Goal: Information Seeking & Learning: Learn about a topic

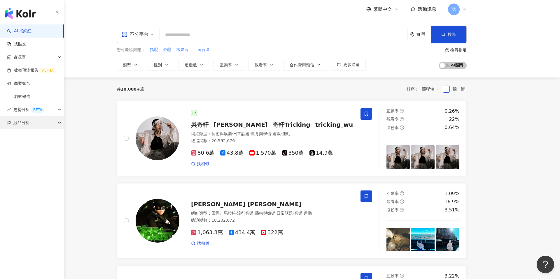
click at [10, 119] on div "競品分析" at bounding box center [32, 122] width 64 height 13
click at [21, 150] on link "關鍵字提及分析" at bounding box center [28, 149] width 29 height 6
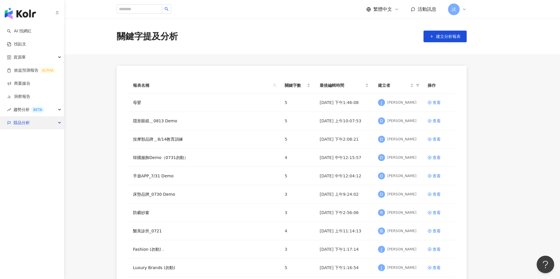
click at [12, 122] on div "競品分析" at bounding box center [32, 122] width 64 height 13
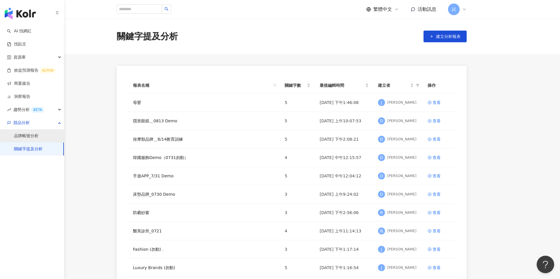
click at [25, 138] on link "品牌帳號分析" at bounding box center [26, 136] width 24 height 6
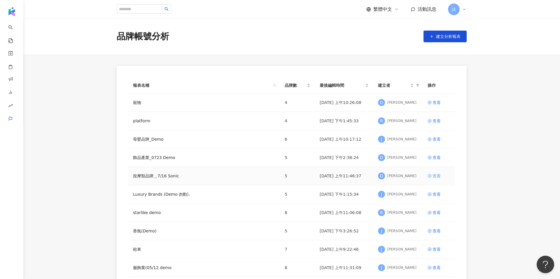
click at [435, 174] on div "查看" at bounding box center [436, 176] width 8 height 6
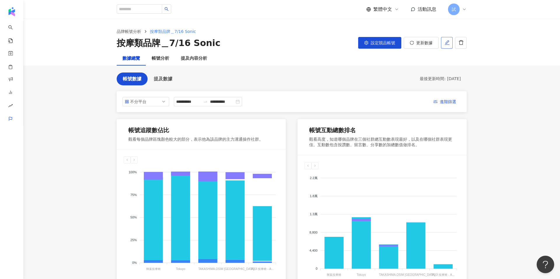
click at [448, 43] on icon "edit" at bounding box center [446, 42] width 5 height 5
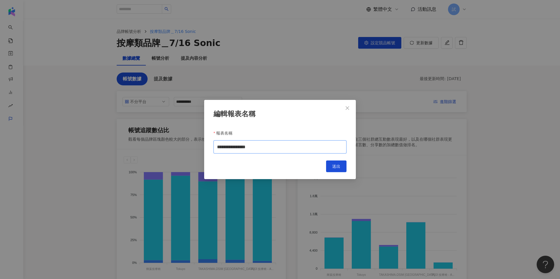
drag, startPoint x: 245, startPoint y: 148, endPoint x: 296, endPoint y: 148, distance: 50.1
click at [296, 148] on input "**********" at bounding box center [279, 147] width 133 height 13
type input "**********"
click at [343, 165] on button "送出" at bounding box center [336, 167] width 20 height 12
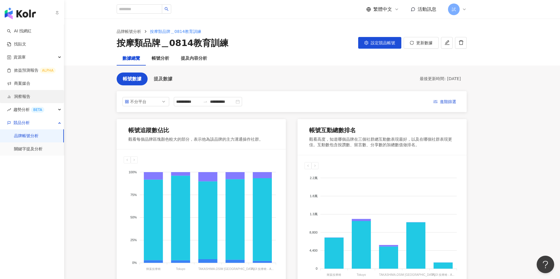
click at [30, 94] on link "洞察報告" at bounding box center [18, 97] width 23 height 6
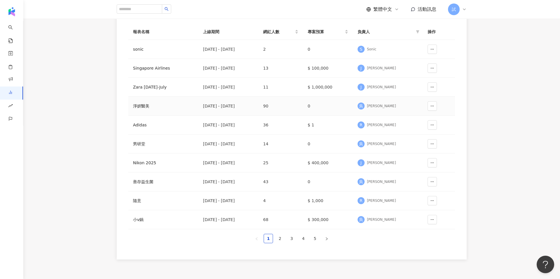
scroll to position [74, 0]
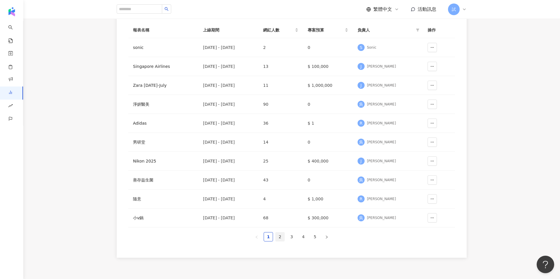
click at [283, 235] on link "2" at bounding box center [280, 237] width 9 height 9
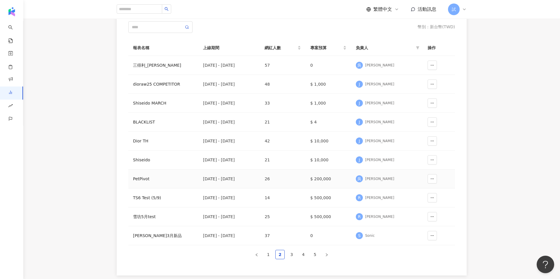
scroll to position [61, 0]
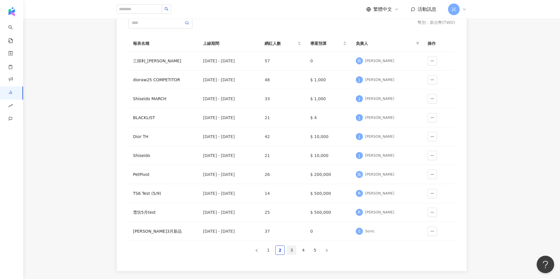
click at [293, 252] on link "3" at bounding box center [291, 250] width 9 height 9
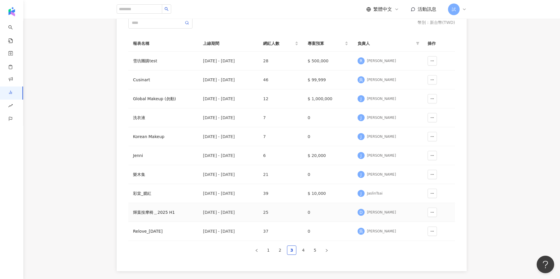
click at [150, 214] on div "輝葉按摩椅＿2025 H1" at bounding box center [163, 212] width 61 height 6
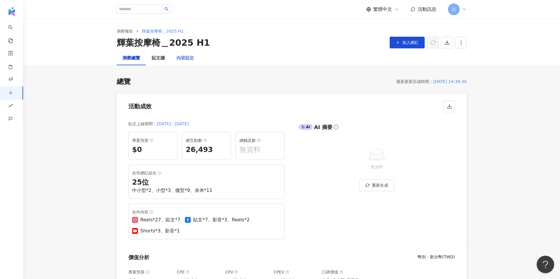
click at [185, 63] on div "內容設定" at bounding box center [185, 58] width 29 height 14
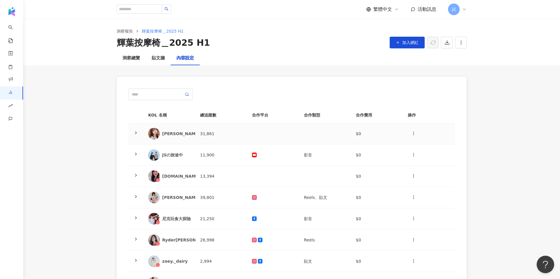
click at [136, 133] on polyline at bounding box center [135, 133] width 1 height 2
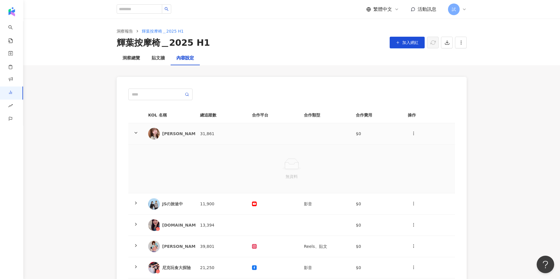
click at [136, 133] on polyline at bounding box center [136, 132] width 2 height 1
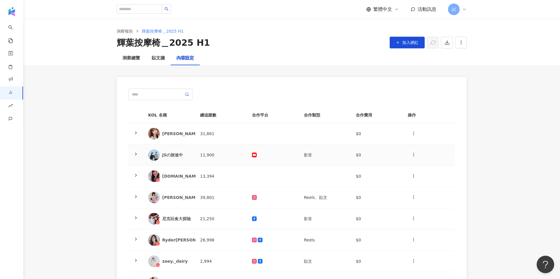
click at [136, 156] on icon at bounding box center [136, 154] width 5 height 5
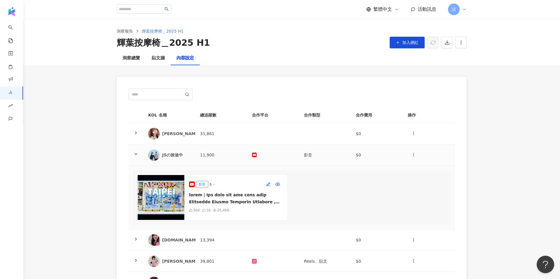
click at [136, 156] on icon at bounding box center [136, 154] width 5 height 5
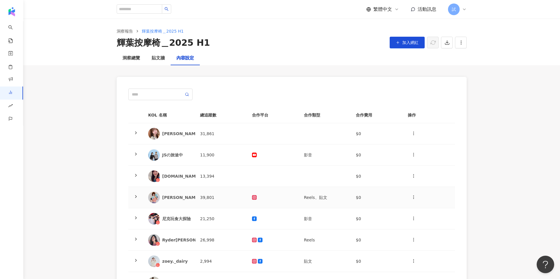
click at [138, 199] on div at bounding box center [136, 197] width 6 height 6
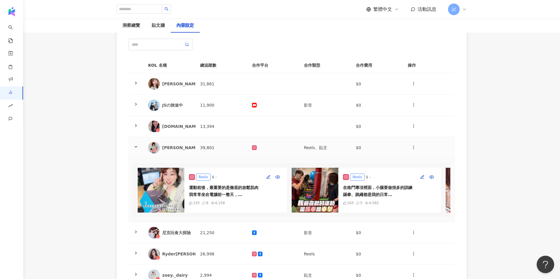
scroll to position [62, 0]
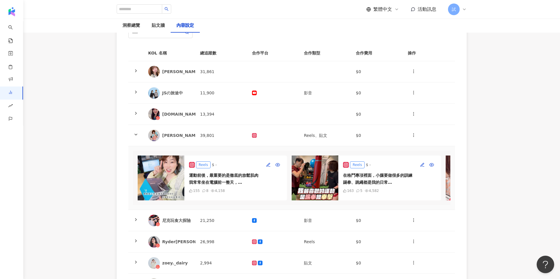
click at [168, 173] on img at bounding box center [161, 178] width 47 height 45
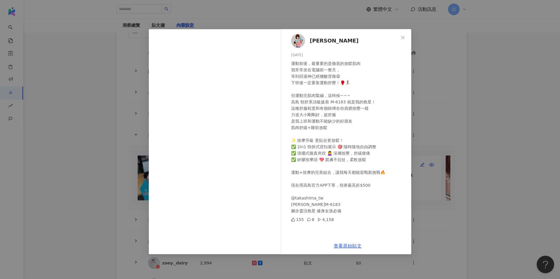
click at [430, 125] on div "Bonbon Wang 2025/3/9 運動前後，最重要的是徹底的放鬆肌肉 我常常坐在電腦前一整天， 等到回過神已經腰酸背痛😩 下班後一定要靠運動舒壓！🥊🏃…" at bounding box center [280, 139] width 560 height 279
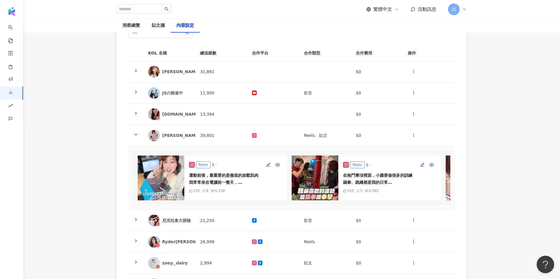
click at [318, 187] on img at bounding box center [315, 178] width 47 height 45
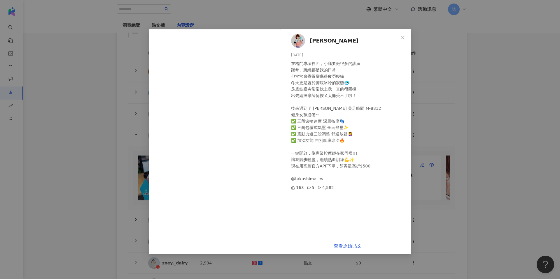
click at [428, 122] on div "Bonbon Wang 2025/3/17 在格鬥專項裡面，小腿要做很多的訓練 踢拳、跳繩都是我的日常 但常常會覺得腳底很疲勞痠痛 冬天更是處於腳底冰冷的狀態…" at bounding box center [280, 139] width 560 height 279
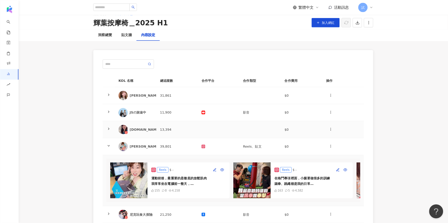
scroll to position [0, 0]
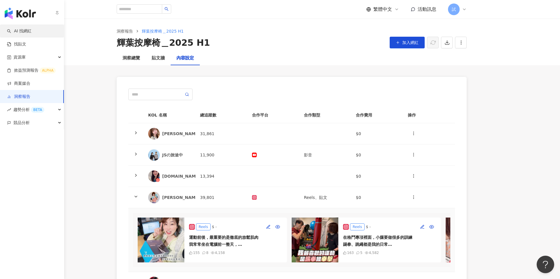
click at [19, 31] on link "AI 找網紅" at bounding box center [19, 31] width 24 height 6
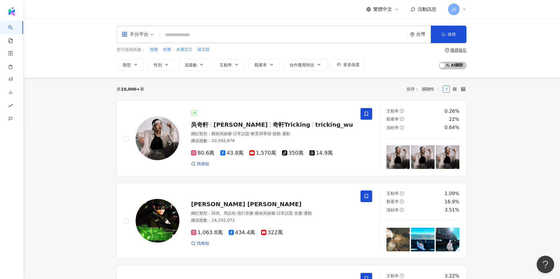
click at [182, 32] on input "search" at bounding box center [283, 34] width 243 height 11
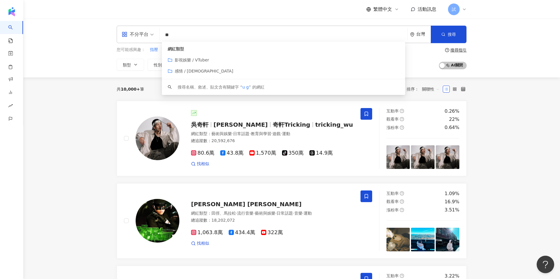
type input "*"
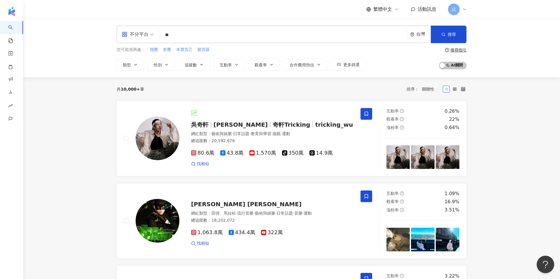
type input "**"
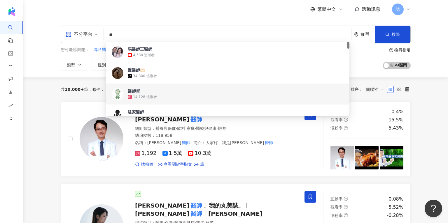
click at [66, 98] on div "共 10,000+ 筆 條件 ： 關鍵字：醫師 重置 排序： 關聯性" at bounding box center [236, 90] width 350 height 24
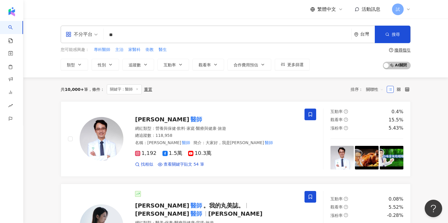
drag, startPoint x: 280, startPoint y: 107, endPoint x: 79, endPoint y: 5, distance: 225.2
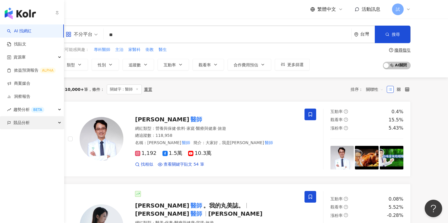
click at [39, 122] on div "競品分析" at bounding box center [32, 122] width 64 height 13
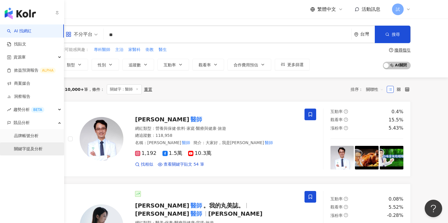
click at [31, 149] on link "關鍵字提及分析" at bounding box center [28, 149] width 29 height 6
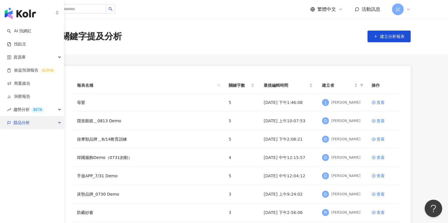
click at [11, 127] on div "競品分析" at bounding box center [32, 122] width 64 height 13
click at [17, 124] on span "競品分析" at bounding box center [21, 122] width 16 height 13
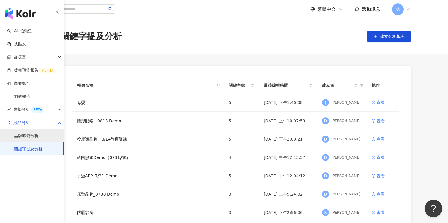
click at [21, 137] on link "品牌帳號分析" at bounding box center [26, 136] width 24 height 6
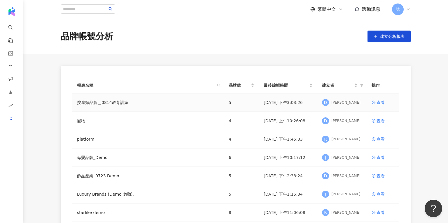
click at [192, 105] on div "按摩類品牌＿0814教育訓練" at bounding box center [148, 102] width 142 height 6
click at [125, 103] on link "按摩類品牌＿0814教育訓練" at bounding box center [102, 102] width 51 height 6
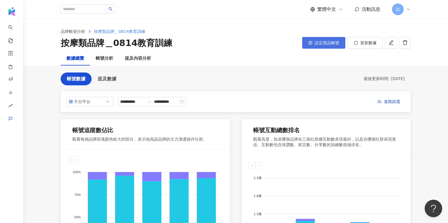
click at [311, 42] on icon "setting" at bounding box center [310, 43] width 4 height 4
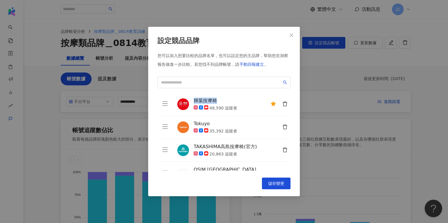
drag, startPoint x: 222, startPoint y: 100, endPoint x: 195, endPoint y: 102, distance: 27.2
click at [195, 102] on div "輝葉按摩椅" at bounding box center [215, 101] width 43 height 6
click at [284, 127] on icon "delete" at bounding box center [284, 126] width 5 height 5
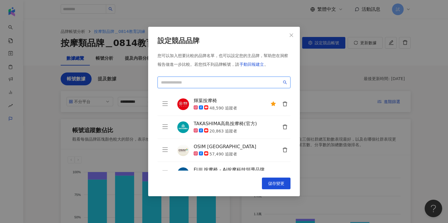
click at [232, 82] on input "search" at bounding box center [221, 82] width 121 height 6
type input "*"
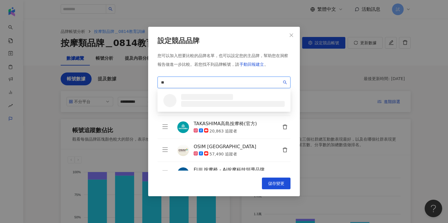
type input "*"
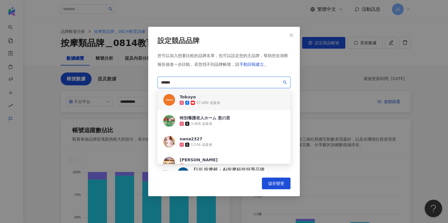
click at [209, 100] on div "57,490 追蹤者" at bounding box center [200, 103] width 41 height 6
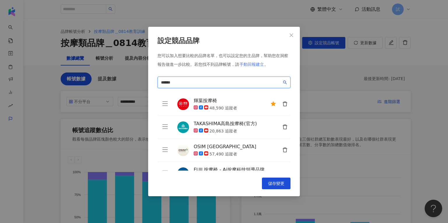
type input "******"
click at [249, 65] on span "手動回報建立" at bounding box center [251, 64] width 24 height 5
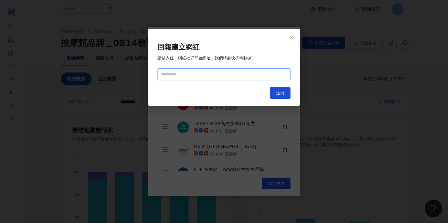
click at [224, 76] on input "text" at bounding box center [223, 75] width 133 height 12
click at [292, 41] on button "Close" at bounding box center [291, 38] width 12 height 12
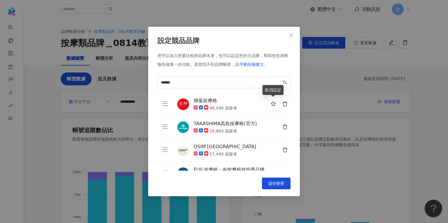
click at [271, 105] on icon "star" at bounding box center [273, 103] width 5 height 5
click at [273, 105] on icon "star" at bounding box center [273, 103] width 5 height 5
click at [274, 184] on span "儲存變更" at bounding box center [276, 183] width 16 height 5
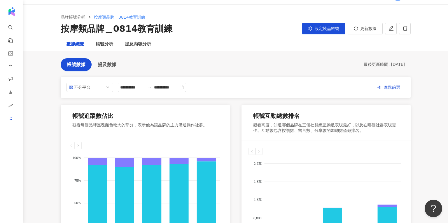
scroll to position [11, 0]
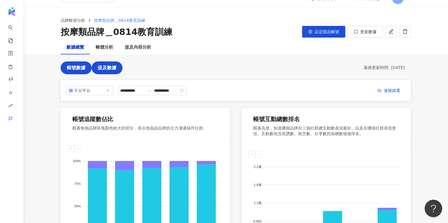
click at [108, 71] on button "提及數據" at bounding box center [107, 68] width 31 height 13
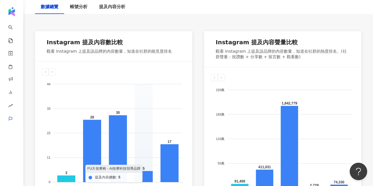
scroll to position [89, 0]
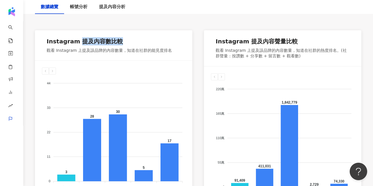
drag, startPoint x: 77, startPoint y: 41, endPoint x: 119, endPoint y: 41, distance: 42.3
click at [119, 41] on div "Instagram 提及內容數比較" at bounding box center [109, 42] width 125 height 10
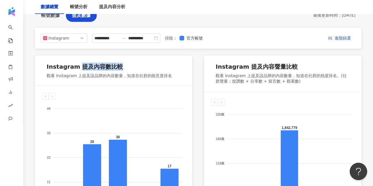
scroll to position [63, 0]
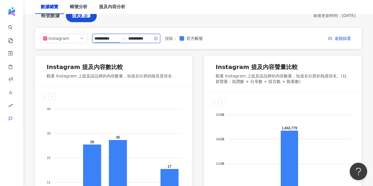
click at [102, 41] on input "**********" at bounding box center [106, 38] width 24 height 6
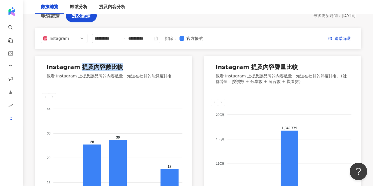
drag, startPoint x: 79, startPoint y: 69, endPoint x: 117, endPoint y: 69, distance: 37.9
click at [117, 69] on div "Instagram 提及內容數比較" at bounding box center [85, 67] width 76 height 8
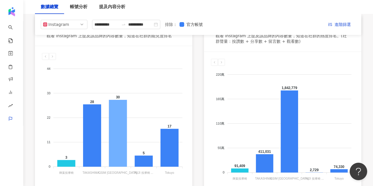
scroll to position [107, 0]
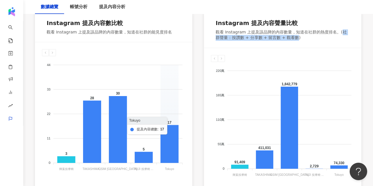
drag, startPoint x: 341, startPoint y: 30, endPoint x: 292, endPoint y: 38, distance: 50.2
click at [292, 38] on div "觀看 Instagram 上提及該品牌的內容數量，知道在社群的熱度排名。(社群聲量：按讚數 + 分享數 + 留言數 + 觀看數)" at bounding box center [283, 34] width 134 height 11
click at [232, 39] on div "觀看 Instagram 上提及該品牌的內容數量，知道在社群的熱度排名。(社群聲量：按讚數 + 分享數 + 留言數 + 觀看數)" at bounding box center [283, 34] width 134 height 11
click at [245, 39] on div "觀看 Instagram 上提及該品牌的內容數量，知道在社群的熱度排名。(社群聲量：按讚數 + 分享數 + 留言數 + 觀看數)" at bounding box center [283, 34] width 134 height 11
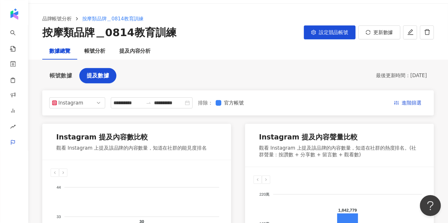
scroll to position [0, 0]
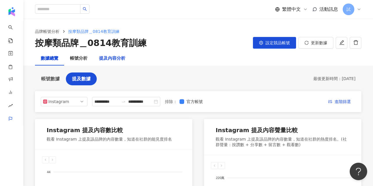
click at [110, 59] on div "提及內容分析" at bounding box center [112, 58] width 26 height 7
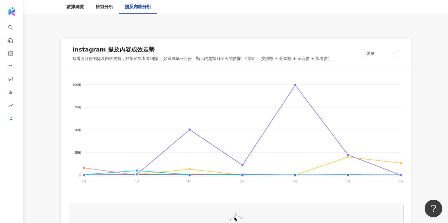
scroll to position [76, 0]
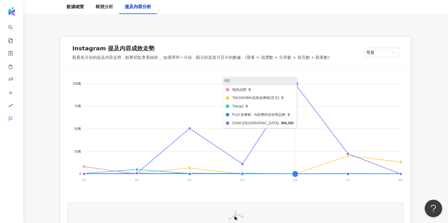
click at [294, 85] on foreignobject "我的品牌 TAKASHIMA高島按摩椅(官方) Tokuyo FUJI 按摩椅 - Ai按摩科技領導品牌 OSIM Taiwan" at bounding box center [236, 133] width 336 height 117
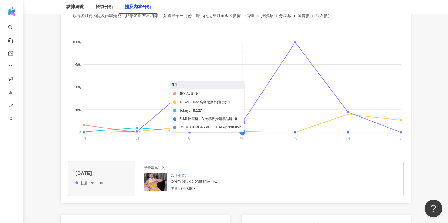
scroll to position [118, 0]
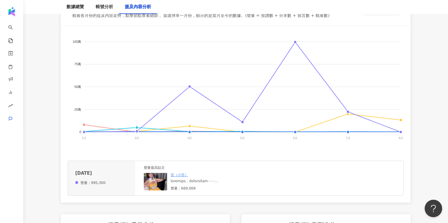
click at [159, 181] on img at bounding box center [155, 181] width 23 height 17
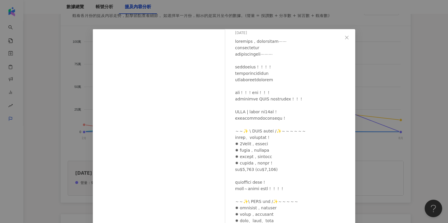
scroll to position [26, 0]
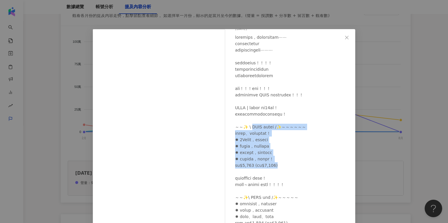
drag, startPoint x: 253, startPoint y: 127, endPoint x: 283, endPoint y: 165, distance: 47.7
click at [283, 165] on div at bounding box center [292, 184] width 115 height 301
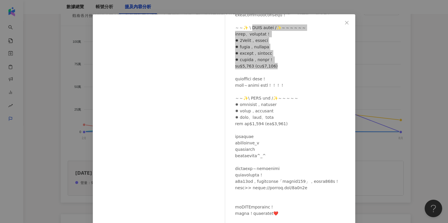
scroll to position [38, 0]
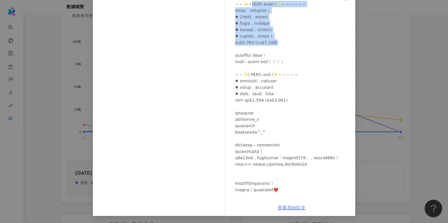
click at [289, 207] on link "查看原始貼文" at bounding box center [292, 208] width 28 height 6
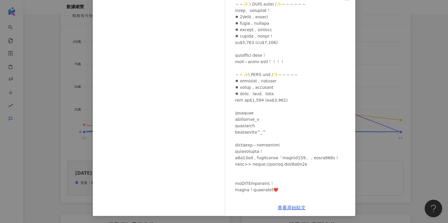
click at [381, 73] on div "宮（小宮） 2025/6/26 1.4萬 55 65.5萬 查看原始貼文" at bounding box center [224, 111] width 448 height 223
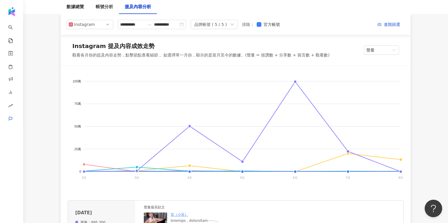
scroll to position [75, 0]
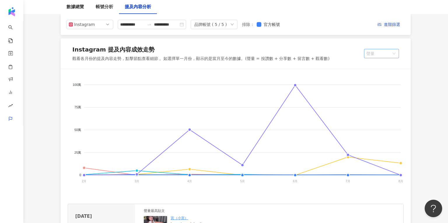
click at [383, 55] on span "聲量" at bounding box center [381, 53] width 30 height 9
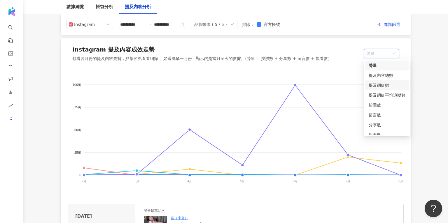
click at [383, 86] on div "提及網紅數" at bounding box center [387, 85] width 37 height 6
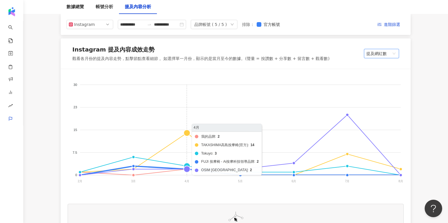
click at [191, 134] on foreignobject "我的品牌 TAKASHIMA高島按摩椅(官方) Tokuyo FUJI 按摩椅 - Ai按摩科技領導品牌 OSIM Taiwan" at bounding box center [236, 134] width 336 height 117
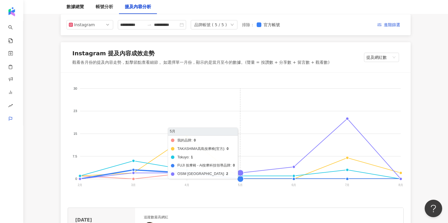
scroll to position [67, 0]
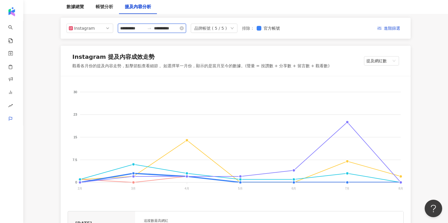
click at [135, 29] on input "**********" at bounding box center [132, 28] width 24 height 6
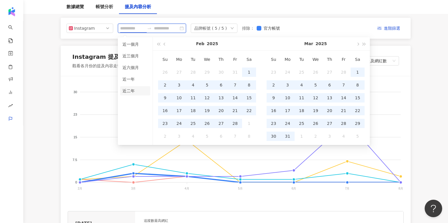
type input "**********"
click at [130, 90] on li "近二年" at bounding box center [135, 90] width 30 height 9
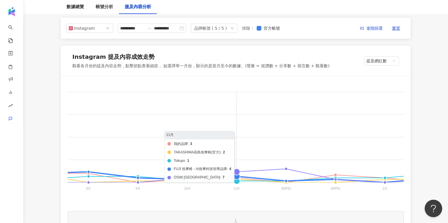
scroll to position [0, 588]
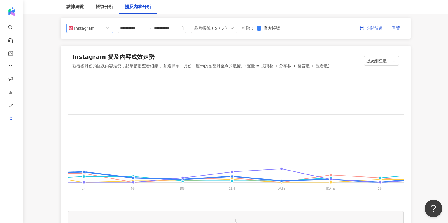
click at [101, 31] on span "Instagram" at bounding box center [90, 28] width 42 height 9
click at [100, 53] on div "Facebook" at bounding box center [89, 51] width 37 height 6
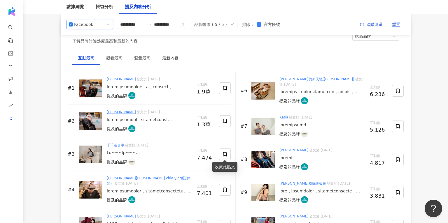
scroll to position [873, 0]
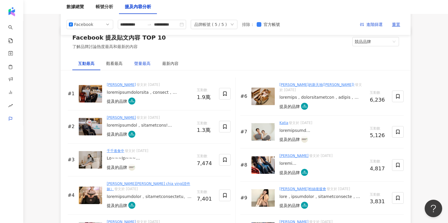
click at [143, 63] on div "聲量最高" at bounding box center [142, 63] width 16 height 6
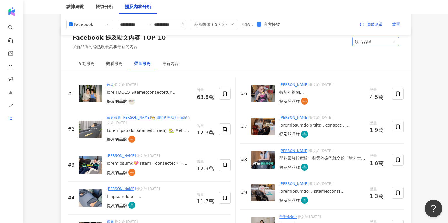
click at [364, 44] on span "競品品牌" at bounding box center [376, 41] width 42 height 9
click at [366, 63] on div "我的品牌" at bounding box center [375, 63] width 37 height 6
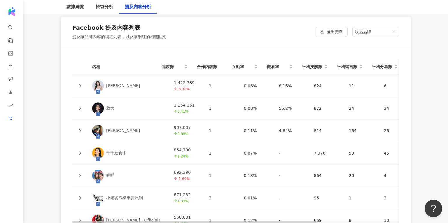
scroll to position [1310, 0]
click at [81, 84] on icon at bounding box center [79, 85] width 3 height 3
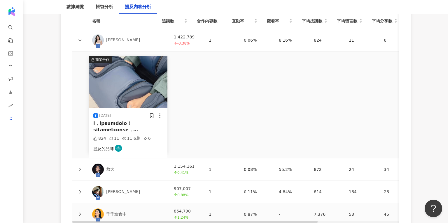
scroll to position [1385, 0]
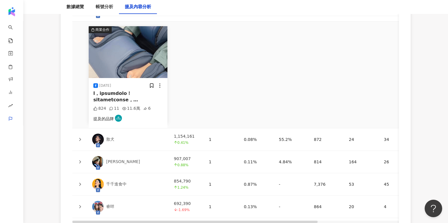
click at [80, 138] on icon at bounding box center [79, 139] width 3 height 3
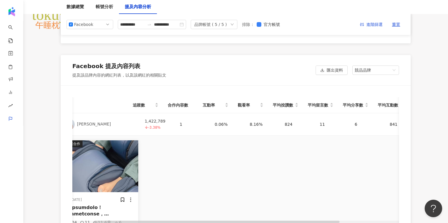
scroll to position [1270, 0]
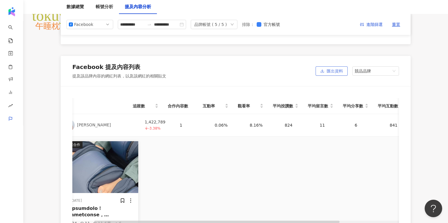
click at [326, 67] on button "匯出資料" at bounding box center [331, 70] width 32 height 9
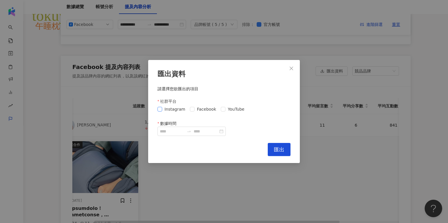
click at [163, 110] on span "Instagram" at bounding box center [174, 109] width 25 height 6
click at [169, 134] on input "數據時間" at bounding box center [172, 131] width 24 height 6
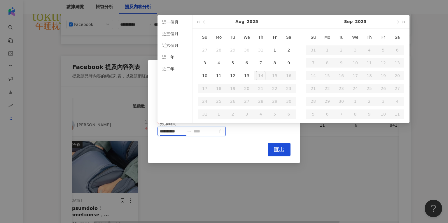
type input "**********"
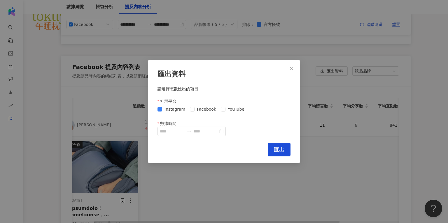
click at [316, 140] on div "匯出資料 請選擇您欲匯出的項目 社群平台 Instagram Facebook YouTube 數據時間 Cancel 匯出" at bounding box center [224, 111] width 448 height 223
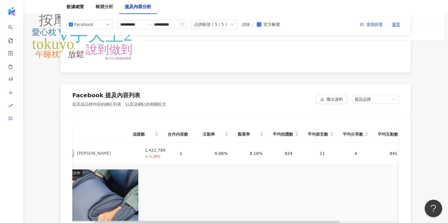
scroll to position [1240, 0]
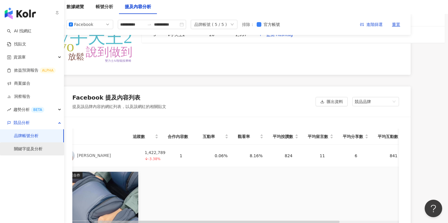
click at [25, 150] on link "關鍵字提及分析" at bounding box center [28, 149] width 29 height 6
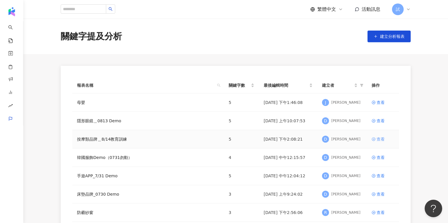
click at [375, 139] on icon at bounding box center [373, 139] width 4 height 4
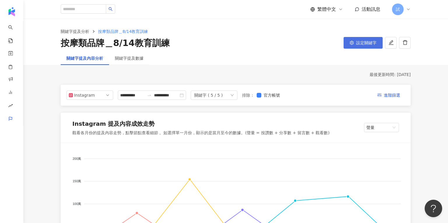
click at [361, 44] on span "設定關鍵字" at bounding box center [366, 43] width 20 height 5
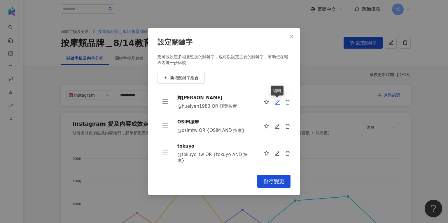
click at [277, 103] on icon "edit" at bounding box center [277, 102] width 5 height 5
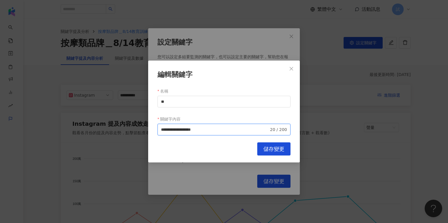
drag, startPoint x: 189, startPoint y: 130, endPoint x: 155, endPoint y: 133, distance: 33.3
click at [155, 133] on div "**********" at bounding box center [224, 112] width 152 height 102
drag, startPoint x: 196, startPoint y: 130, endPoint x: 217, endPoint y: 130, distance: 20.4
click at [217, 130] on input "**********" at bounding box center [215, 130] width 108 height 6
click at [289, 67] on icon "close" at bounding box center [291, 68] width 5 height 5
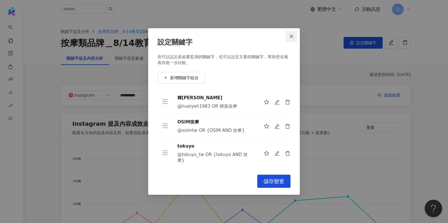
click at [292, 35] on icon "close" at bounding box center [290, 36] width 3 height 3
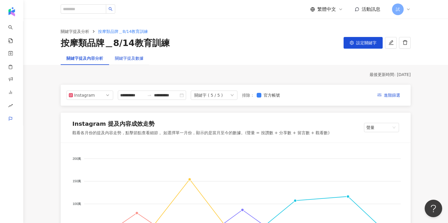
click at [134, 57] on div "關鍵字提及數據" at bounding box center [129, 58] width 29 height 6
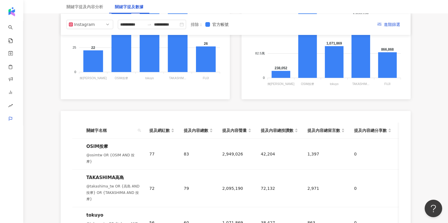
scroll to position [190, 0]
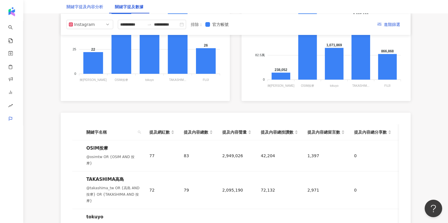
click at [90, 6] on div "關鍵字提及內容分析" at bounding box center [84, 6] width 37 height 6
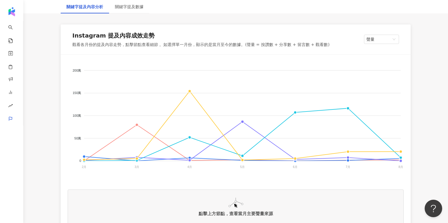
scroll to position [95, 0]
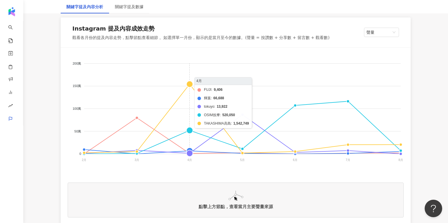
click at [189, 87] on foreignobject "FUJI 輝葉 tokuyo OSIM按摩 TAKASHIMA高島" at bounding box center [236, 113] width 336 height 117
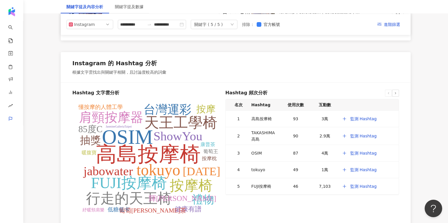
scroll to position [1045, 0]
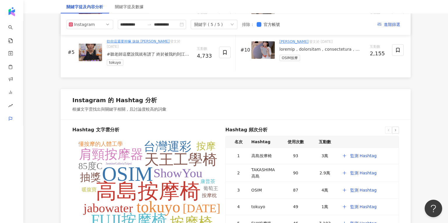
click at [232, 23] on div "關鍵字 ( 5 / 5 )" at bounding box center [214, 24] width 47 height 9
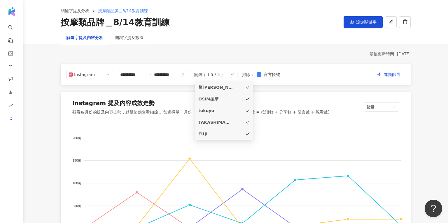
scroll to position [0, 0]
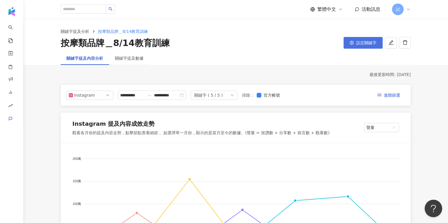
click at [362, 44] on span "設定關鍵字" at bounding box center [366, 43] width 20 height 5
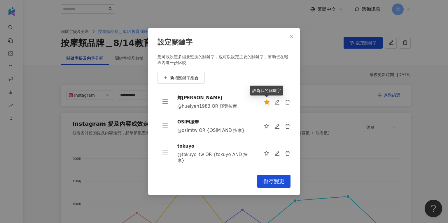
click at [265, 102] on icon "star" at bounding box center [267, 101] width 6 height 5
click at [271, 178] on button "儲存變更" at bounding box center [273, 181] width 33 height 13
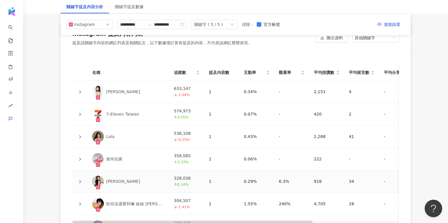
scroll to position [1013, 0]
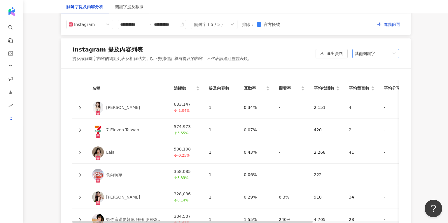
click at [384, 49] on span "其他關鍵字" at bounding box center [376, 53] width 42 height 9
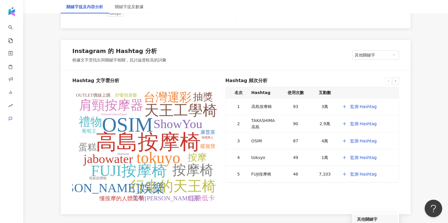
scroll to position [1188, 0]
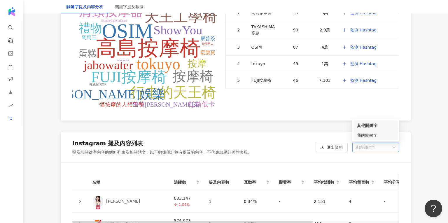
click at [365, 132] on div "我的關鍵字" at bounding box center [375, 135] width 37 height 6
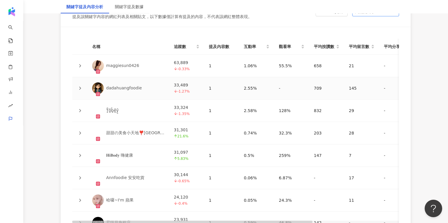
scroll to position [1325, 0]
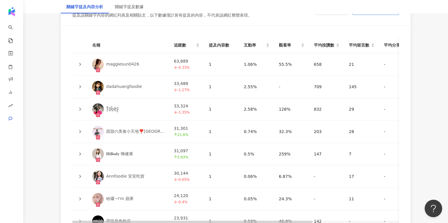
click at [81, 63] on icon at bounding box center [79, 64] width 3 height 3
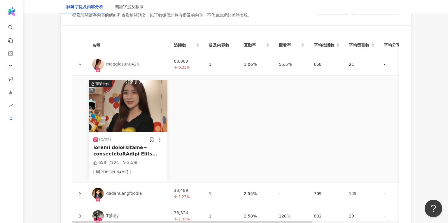
click at [128, 117] on img at bounding box center [128, 106] width 79 height 52
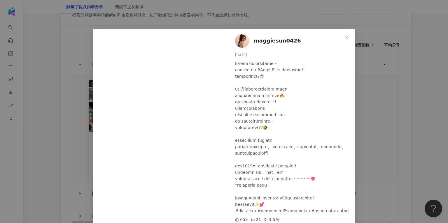
scroll to position [4, 0]
drag, startPoint x: 302, startPoint y: 181, endPoint x: 321, endPoint y: 181, distance: 18.4
click at [321, 181] on div at bounding box center [292, 137] width 115 height 154
click at [367, 111] on div "maggiesun0426 2025/8/2 658 21 3.5萬 查看原始貼文" at bounding box center [224, 111] width 448 height 223
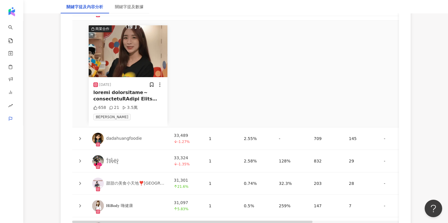
scroll to position [1382, 0]
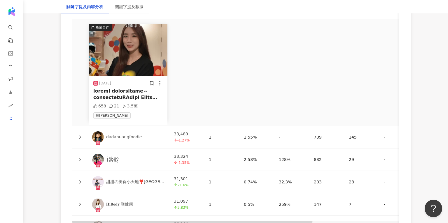
click at [79, 158] on icon at bounding box center [79, 159] width 3 height 3
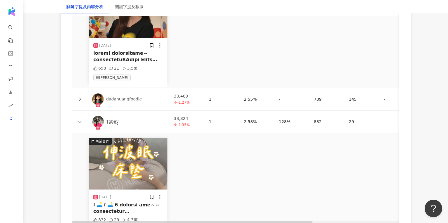
scroll to position [1438, 0]
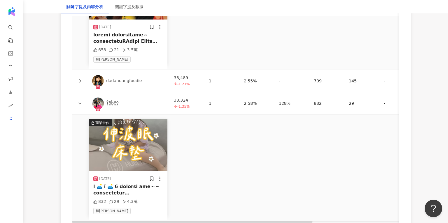
click at [115, 148] on img at bounding box center [128, 146] width 79 height 52
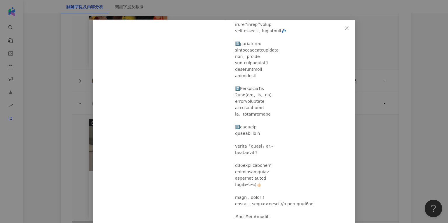
scroll to position [126, 0]
drag, startPoint x: 237, startPoint y: 218, endPoint x: 283, endPoint y: 215, distance: 45.6
click at [283, 215] on div at bounding box center [292, 72] width 115 height 295
click at [370, 112] on div "T̺͆o̺͆b̺͆e̺͆y̺͆ 2025/4/29 832 29 4.3萬 查看原始貼文" at bounding box center [224, 111] width 448 height 223
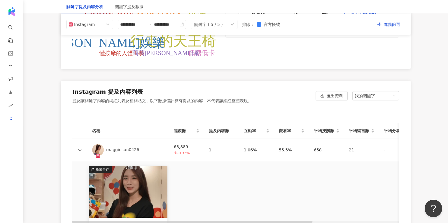
scroll to position [1232, 0]
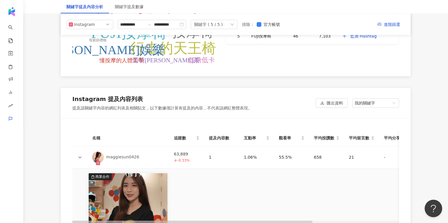
click at [211, 25] on div "關鍵字 ( 5 / 5 )" at bounding box center [208, 24] width 29 height 9
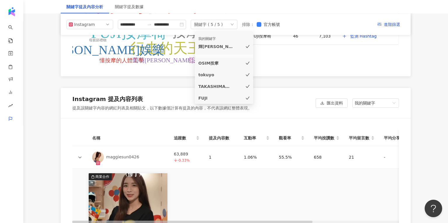
click at [248, 63] on icon "check" at bounding box center [247, 64] width 4 height 4
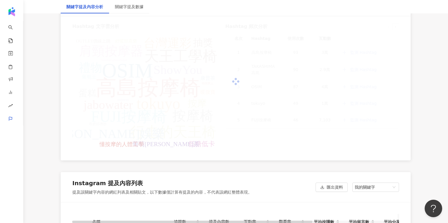
scroll to position [1142, 0]
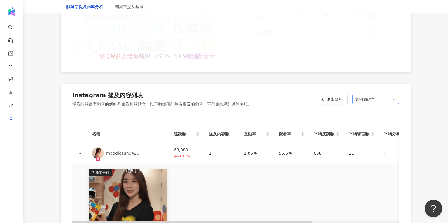
click at [361, 97] on span "我的關鍵字" at bounding box center [376, 99] width 42 height 9
click at [366, 111] on div "其他關鍵字" at bounding box center [375, 111] width 37 height 6
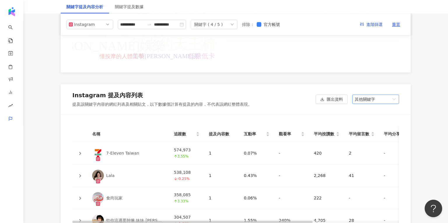
scroll to position [1110, 0]
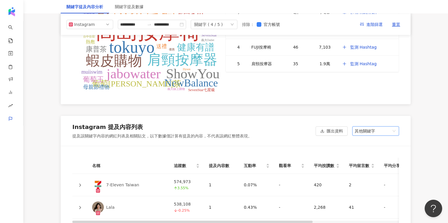
click at [234, 25] on icon "down" at bounding box center [232, 25] width 3 height 2
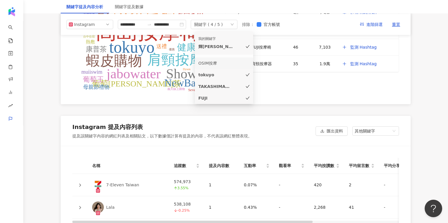
click at [244, 90] on div "TAKASHIMA高島" at bounding box center [223, 87] width 51 height 6
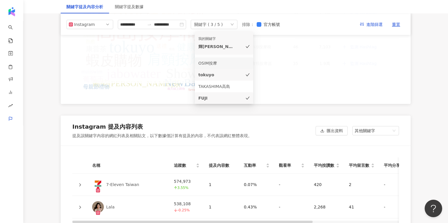
scroll to position [1106, 0]
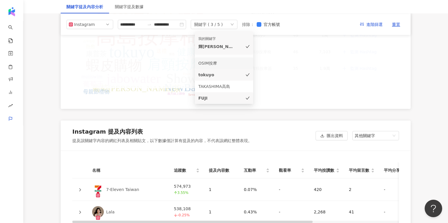
click at [246, 97] on icon "check" at bounding box center [247, 98] width 4 height 4
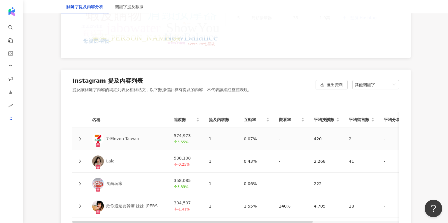
scroll to position [1268, 0]
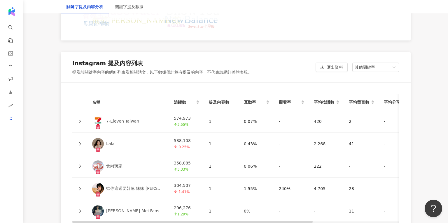
click at [78, 144] on div at bounding box center [80, 144] width 6 height 6
click at [80, 142] on icon at bounding box center [79, 143] width 3 height 3
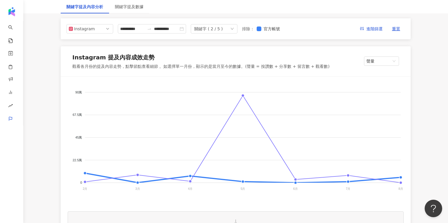
scroll to position [0, 0]
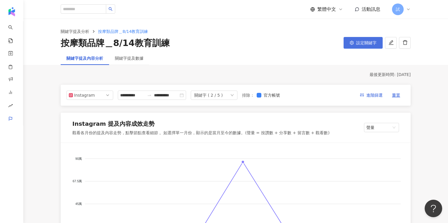
click at [349, 40] on button "設定關鍵字" at bounding box center [362, 43] width 39 height 12
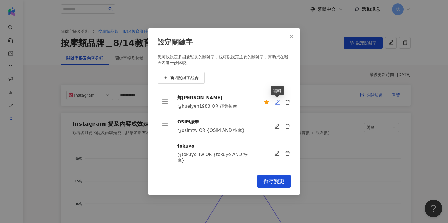
click at [278, 101] on icon "edit" at bounding box center [277, 102] width 6 height 6
type input "**"
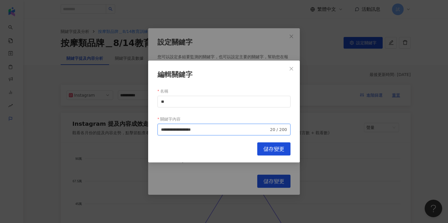
click at [204, 130] on input "**********" at bounding box center [215, 130] width 108 height 6
click at [214, 130] on input "**********" at bounding box center [215, 130] width 108 height 6
type input "**********"
click at [291, 71] on button "Close" at bounding box center [291, 69] width 12 height 12
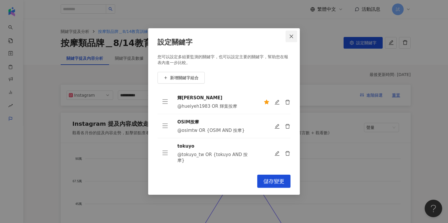
click at [294, 38] on icon "close" at bounding box center [291, 36] width 5 height 5
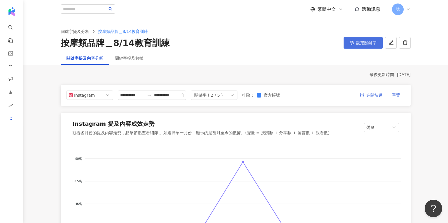
click at [364, 40] on button "設定關鍵字" at bounding box center [362, 43] width 39 height 12
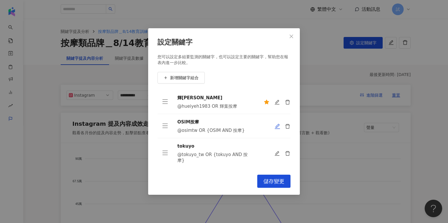
click at [277, 129] on icon "edit" at bounding box center [277, 126] width 5 height 5
type input "******"
type input "**********"
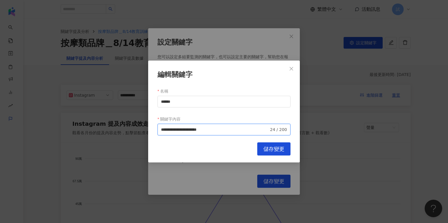
drag, startPoint x: 189, startPoint y: 130, endPoint x: 217, endPoint y: 130, distance: 28.9
click at [217, 130] on input "**********" at bounding box center [215, 130] width 108 height 6
click at [227, 129] on input "**********" at bounding box center [215, 130] width 108 height 6
click at [293, 69] on icon "close" at bounding box center [291, 68] width 5 height 5
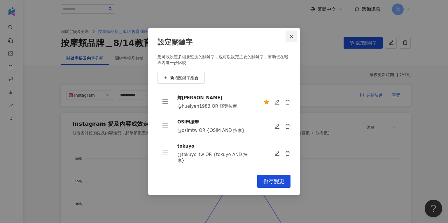
click at [292, 37] on icon "close" at bounding box center [291, 36] width 5 height 5
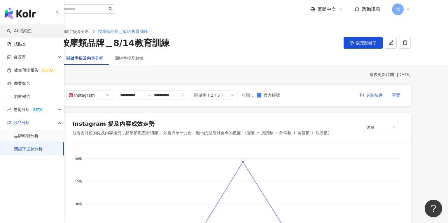
click at [31, 28] on link "AI 找網紅" at bounding box center [19, 31] width 24 height 6
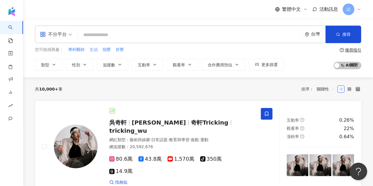
type input "*"
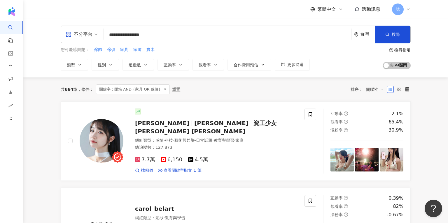
drag, startPoint x: 109, startPoint y: 34, endPoint x: 172, endPoint y: 34, distance: 62.4
click at [172, 34] on input "**********" at bounding box center [227, 34] width 243 height 11
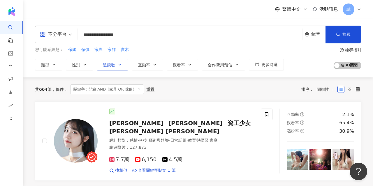
type input "**********"
click at [118, 65] on icon "button" at bounding box center [119, 64] width 5 height 5
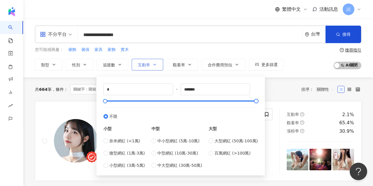
click at [148, 67] on button "互動率" at bounding box center [147, 65] width 31 height 12
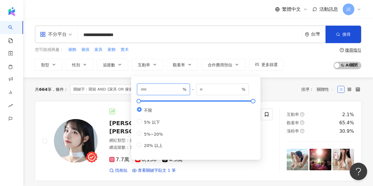
click at [149, 92] on input "number" at bounding box center [161, 89] width 41 height 6
type input "*"
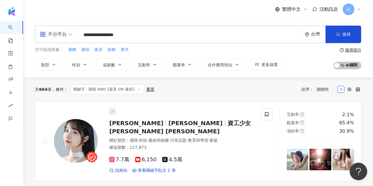
click at [273, 87] on div "共 664 筆 條件 ： 關鍵字：開箱 AND {家具 OR 傢俱} 重置 排序： 關聯性" at bounding box center [198, 90] width 327 height 10
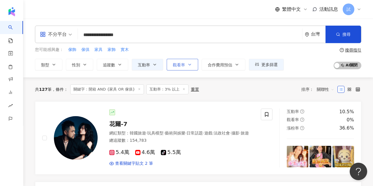
click at [180, 66] on span "觀看率" at bounding box center [179, 65] width 12 height 5
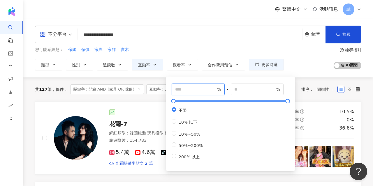
click at [185, 91] on input "number" at bounding box center [195, 89] width 41 height 6
type input "***"
click at [150, 96] on div "共 127 筆 條件 ： 關鍵字：開箱 AND {家具 OR 傢俱} 互動率：3% 以上 重置 排序： 關聯性" at bounding box center [198, 90] width 327 height 24
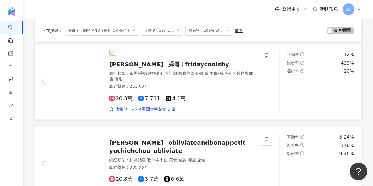
scroll to position [138, 0]
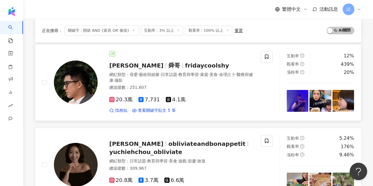
click at [169, 67] on span "舜哥" at bounding box center [175, 65] width 12 height 7
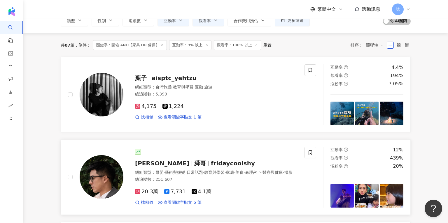
scroll to position [0, 0]
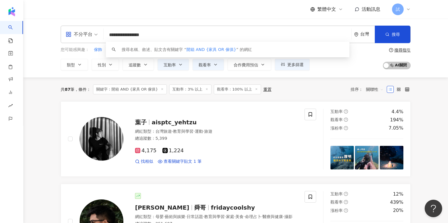
drag, startPoint x: 186, startPoint y: 38, endPoint x: 110, endPoint y: 38, distance: 75.5
click at [110, 38] on input "**********" at bounding box center [227, 34] width 243 height 11
click at [408, 10] on icon at bounding box center [408, 9] width 5 height 5
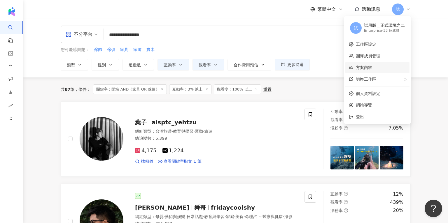
click at [372, 67] on link "方案內容" at bounding box center [364, 67] width 16 height 5
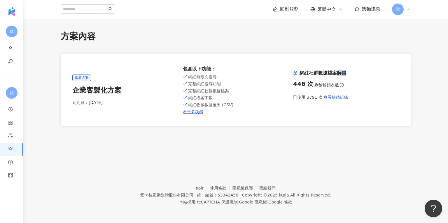
drag, startPoint x: 337, startPoint y: 74, endPoint x: 349, endPoint y: 74, distance: 12.0
click at [349, 74] on h6 "網紅社群數據檔案解鎖" at bounding box center [346, 73] width 106 height 6
drag, startPoint x: 293, startPoint y: 85, endPoint x: 308, endPoint y: 86, distance: 14.6
click at [308, 86] on div "446 次" at bounding box center [303, 84] width 20 height 8
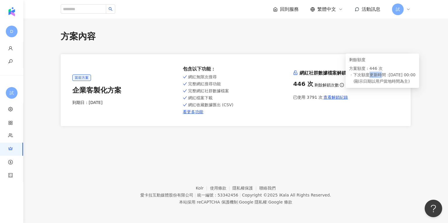
drag, startPoint x: 371, startPoint y: 76, endPoint x: 382, endPoint y: 76, distance: 11.7
click at [382, 76] on span "下次額度更新時間 : 2025/9/2 00:00" at bounding box center [382, 75] width 66 height 6
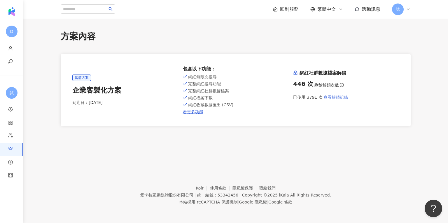
click at [340, 97] on span "查看解鎖紀錄" at bounding box center [335, 97] width 24 height 5
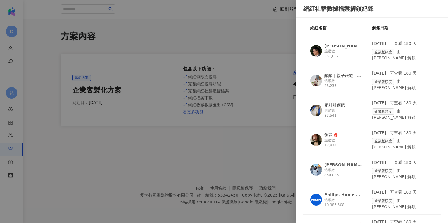
click at [41, 43] on div at bounding box center [224, 111] width 448 height 223
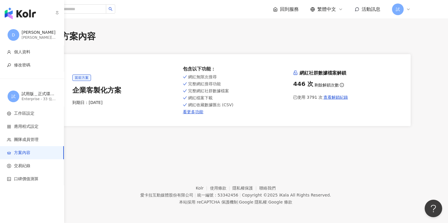
click at [15, 16] on img "button" at bounding box center [20, 14] width 31 height 12
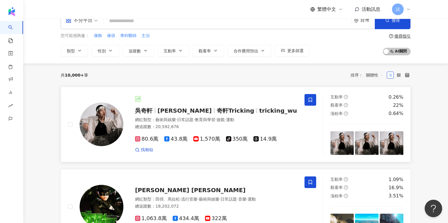
scroll to position [16, 0]
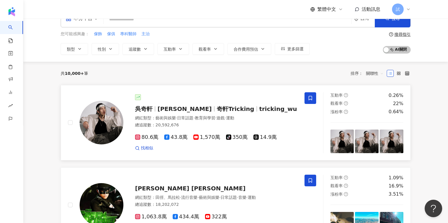
click at [166, 119] on span "藝術與娛樂" at bounding box center [165, 118] width 20 height 5
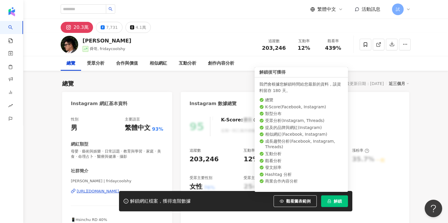
click at [341, 186] on span "解鎖" at bounding box center [338, 201] width 8 height 5
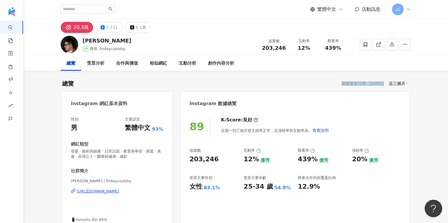
drag, startPoint x: 336, startPoint y: 83, endPoint x: 385, endPoint y: 85, distance: 48.7
click at [373, 85] on div "最後更新日期：[DATE] 近三個月" at bounding box center [375, 84] width 68 height 8
click at [373, 87] on div "最後更新日期：[DATE] 近三個月" at bounding box center [375, 84] width 68 height 8
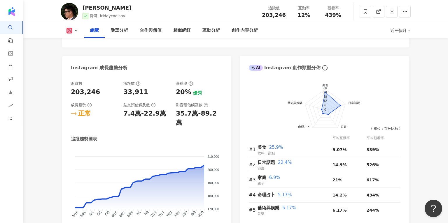
scroll to position [314, 0]
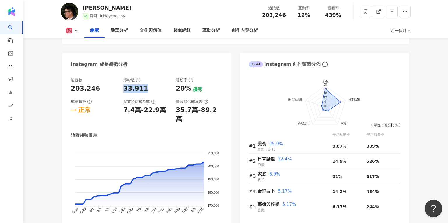
drag, startPoint x: 123, startPoint y: 88, endPoint x: 148, endPoint y: 87, distance: 24.5
click at [148, 87] on div "33,911" at bounding box center [146, 88] width 47 height 9
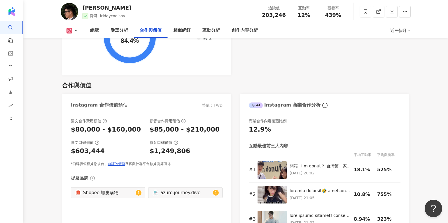
scroll to position [785, 0]
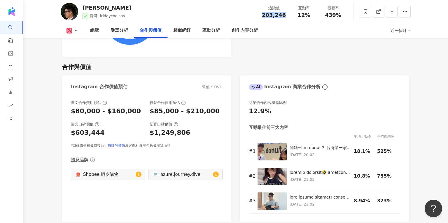
drag, startPoint x: 264, startPoint y: 14, endPoint x: 284, endPoint y: 18, distance: 19.6
click at [284, 18] on div "追蹤數 203,246 互動率 12% 觀看率 439%" at bounding box center [302, 11] width 89 height 17
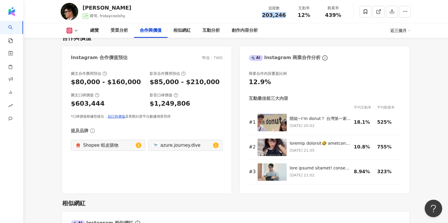
scroll to position [810, 0]
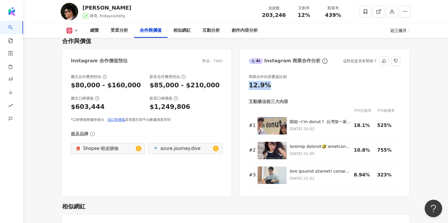
drag, startPoint x: 249, startPoint y: 77, endPoint x: 275, endPoint y: 76, distance: 26.5
click at [276, 81] on div "12.9%" at bounding box center [325, 85] width 152 height 9
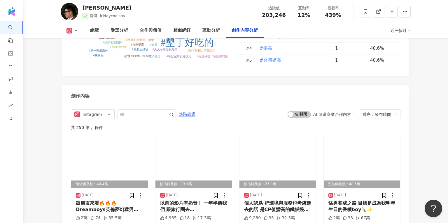
scroll to position [1801, 0]
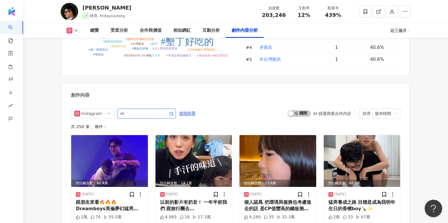
click at [148, 110] on input "text" at bounding box center [140, 113] width 41 height 7
type input "*"
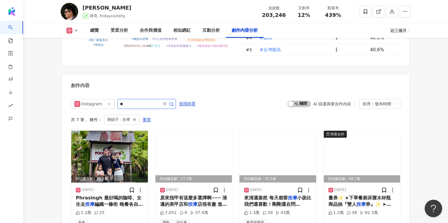
scroll to position [1801, 0]
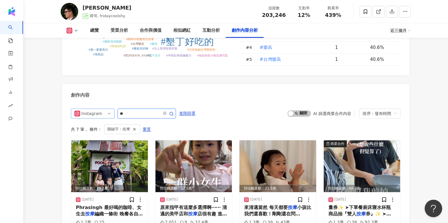
drag, startPoint x: 131, startPoint y: 66, endPoint x: 105, endPoint y: 66, distance: 25.9
click at [105, 109] on div "Instagram **" at bounding box center [123, 114] width 105 height 10
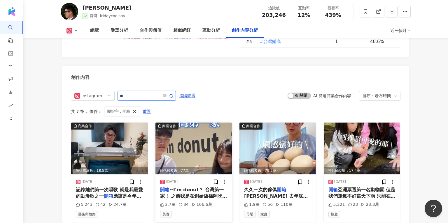
scroll to position [1834, 0]
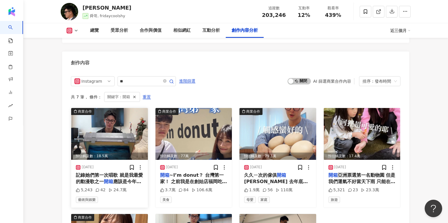
click at [107, 108] on img at bounding box center [109, 134] width 77 height 52
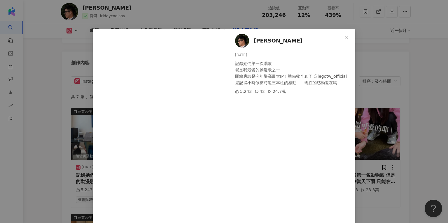
click at [373, 175] on div "[PERSON_NAME] [DATE] 記錄她們第一次唱歌 就是我最愛的動漫歌之一 開箱應該是今年樂高最大IP！準備收全套了 @legotw_officia…" at bounding box center [224, 111] width 448 height 223
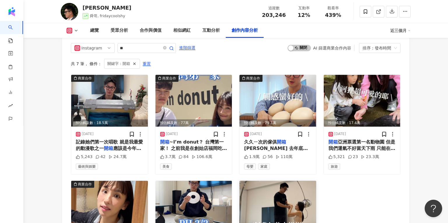
scroll to position [1881, 0]
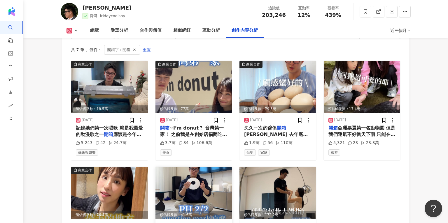
click at [196, 167] on img at bounding box center [193, 193] width 77 height 52
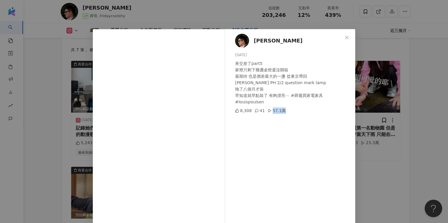
drag, startPoint x: 285, startPoint y: 105, endPoint x: 282, endPoint y: 104, distance: 3.3
click at [282, 108] on div "8,308 41 57.1萬" at bounding box center [292, 111] width 115 height 6
drag, startPoint x: 320, startPoint y: 95, endPoint x: 293, endPoint y: 94, distance: 26.8
click at [293, 94] on div "來交差了part5 家裡只剩下幾盞桌燈還沒開箱 最期待 也是價差最大的一盞 從東京帶回 [PERSON_NAME] PH 2/2 question mark …" at bounding box center [292, 82] width 115 height 45
copy div "舜麗買家電家具"
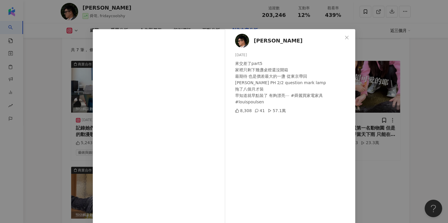
click at [373, 124] on div "[PERSON_NAME] [DATE] 來交差了part5 家裡只剩下幾盞桌燈還沒開箱 最期待 也是價差最大的一盞 從東京帶回 [PERSON_NAME] …" at bounding box center [224, 111] width 448 height 223
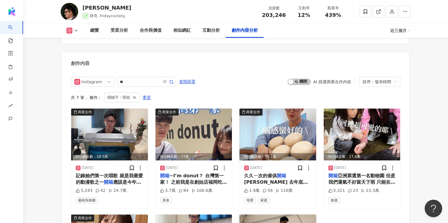
scroll to position [1822, 0]
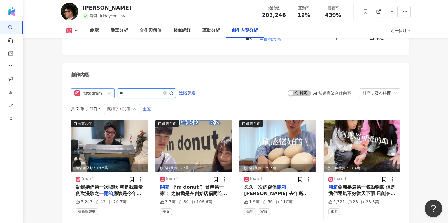
drag, startPoint x: 130, startPoint y: 43, endPoint x: 110, endPoint y: 43, distance: 20.1
click at [110, 88] on div "Instagram **" at bounding box center [123, 93] width 105 height 10
paste input "*****"
type input "*******"
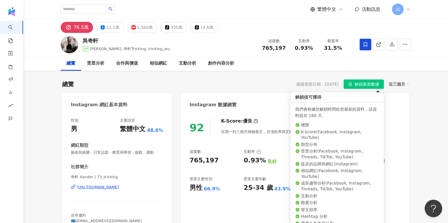
click at [366, 87] on span "解鎖最新數據" at bounding box center [367, 84] width 24 height 9
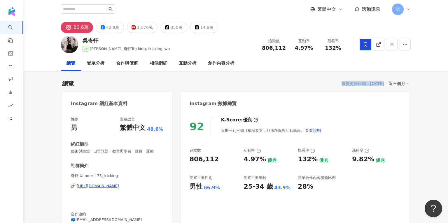
drag, startPoint x: 337, startPoint y: 84, endPoint x: 385, endPoint y: 84, distance: 48.7
click at [385, 84] on div "最後更新日期：2025/8/14 近三個月" at bounding box center [375, 84] width 68 height 8
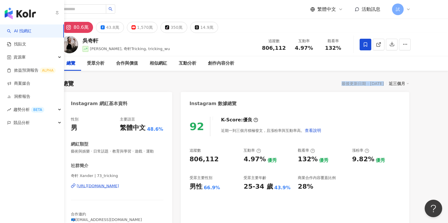
click at [19, 29] on link "AI 找網紅" at bounding box center [19, 31] width 24 height 6
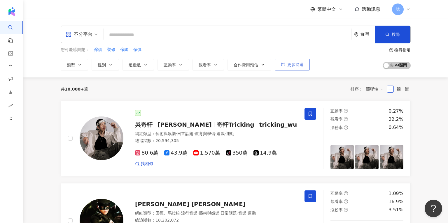
click at [287, 64] on span "更多篩選" at bounding box center [295, 64] width 16 height 5
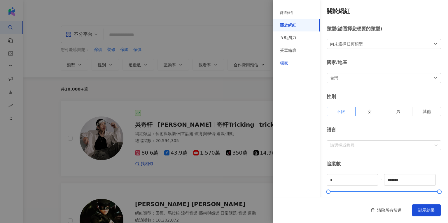
click at [287, 64] on div "獨家" at bounding box center [284, 64] width 8 height 6
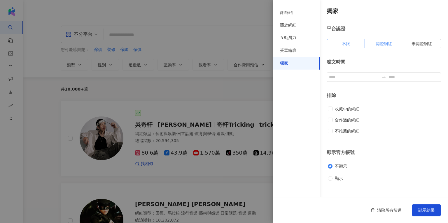
click at [389, 46] on label "認證網紅" at bounding box center [384, 43] width 38 height 9
click at [425, 210] on span "顯示結果" at bounding box center [426, 210] width 16 height 5
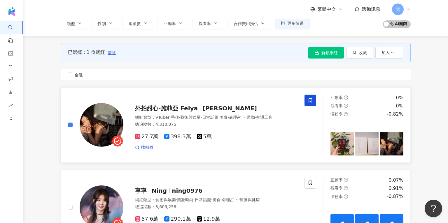
scroll to position [50, 0]
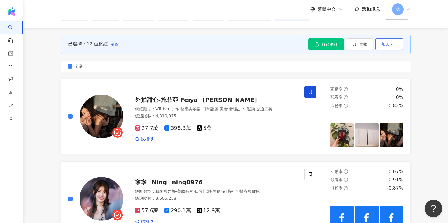
click at [389, 43] on span "加入" at bounding box center [385, 44] width 8 height 5
click at [389, 73] on li "加入商案媒合" at bounding box center [382, 70] width 40 height 12
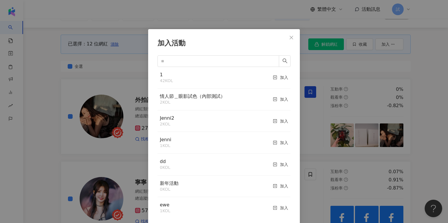
scroll to position [3, 0]
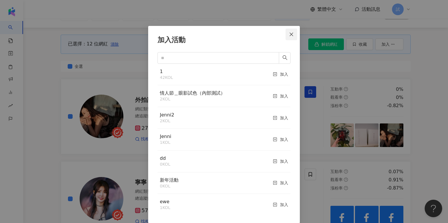
click at [291, 37] on button "Close" at bounding box center [291, 35] width 12 height 12
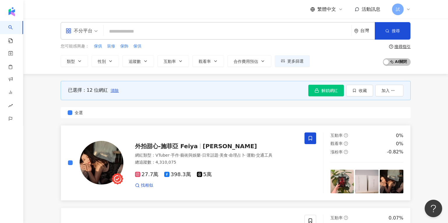
scroll to position [0, 0]
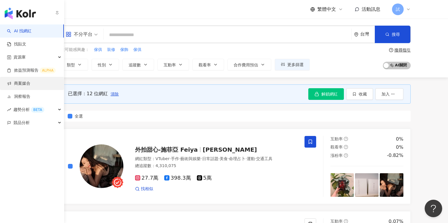
click at [30, 83] on link "商案媒合" at bounding box center [18, 84] width 23 height 6
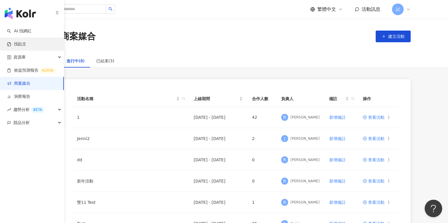
click at [22, 44] on link "找貼文" at bounding box center [16, 44] width 19 height 6
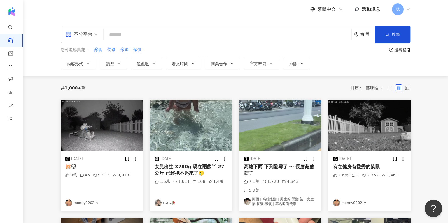
click at [131, 38] on input "search" at bounding box center [227, 35] width 243 height 13
type input "**********"
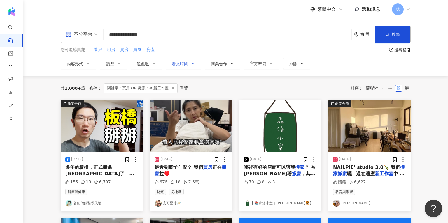
click at [175, 62] on span "發文時間" at bounding box center [180, 64] width 16 height 5
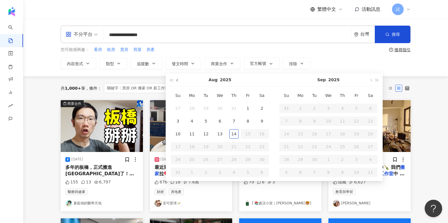
click at [179, 79] on button "button" at bounding box center [177, 79] width 6 height 13
type input "**********"
click at [177, 145] on div "20" at bounding box center [177, 146] width 9 height 9
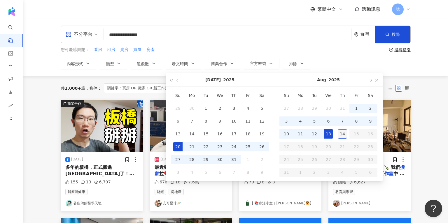
type input "**********"
click at [342, 135] on div "14" at bounding box center [342, 133] width 9 height 9
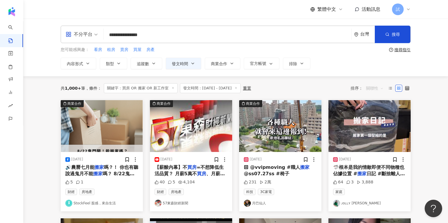
click at [368, 90] on span "關聯性" at bounding box center [374, 88] width 17 height 9
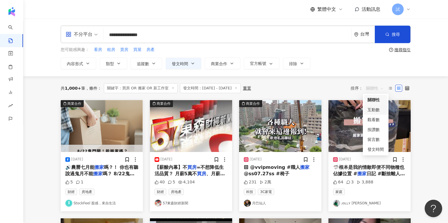
click at [376, 112] on div "互動數" at bounding box center [375, 110] width 16 height 6
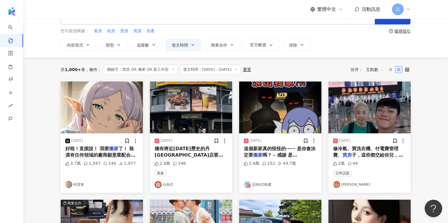
scroll to position [21, 0]
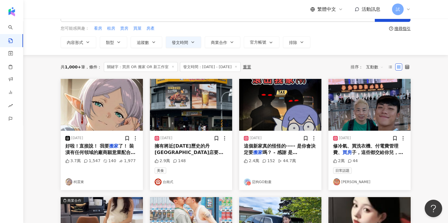
click at [83, 120] on img at bounding box center [102, 105] width 82 height 52
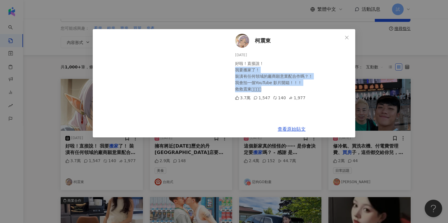
drag, startPoint x: 236, startPoint y: 69, endPoint x: 306, endPoint y: 87, distance: 72.3
click at [306, 87] on div "好啦！直接說！ 我要搬家了！ 裝潢有任何領域的廠商願意業配合作嗎？！ 我會拍一個YouTube 影片開箱！！！ 救救震東🫩🫩🫩🫩" at bounding box center [292, 76] width 115 height 32
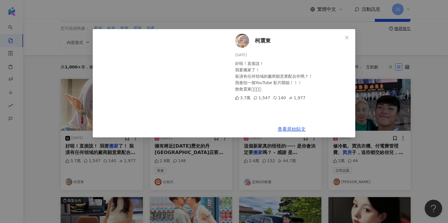
click at [420, 107] on div "柯震東 2025/7/20 好啦！直接說！ 我要搬家了！ 裝潢有任何領域的廠商願意業配合作嗎？！ 我會拍一個YouTube 影片開箱！！！ 救救震東🫩🫩🫩🫩 …" at bounding box center [224, 111] width 448 height 223
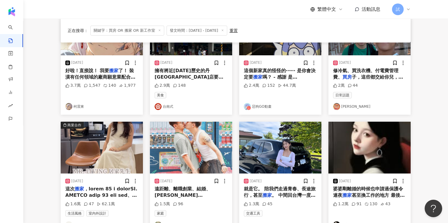
scroll to position [98, 0]
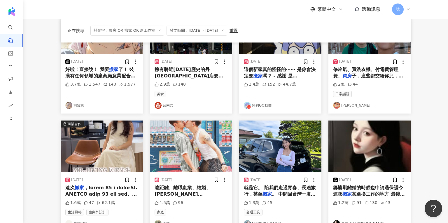
click at [200, 154] on img at bounding box center [191, 147] width 82 height 52
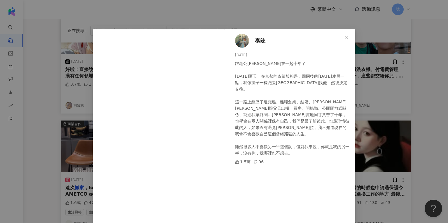
click at [396, 89] on div "泰辣 2025/8/14 跟老公🐨在一起十年了 2015年夏天，在京都的奇蹟般相遇，回國後的8月14凌晨一點，我像瘋子一樣跑去竹東找他，然後決定交往。 這一路…" at bounding box center [224, 111] width 448 height 223
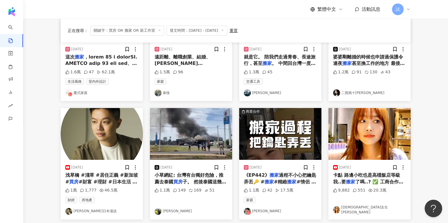
scroll to position [233, 0]
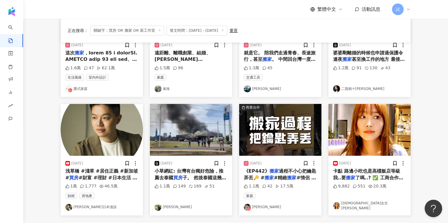
click at [279, 137] on img at bounding box center [280, 130] width 82 height 52
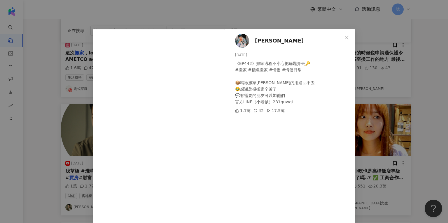
click at [422, 108] on div "鄭任志RenZhi 2025/8/6 《EP442》搬家過程不小心把鑰匙弄丟🔑 #搬家 #精緻搬家 #情侶 #情侶日常 📦精緻搬家蓁的用過回不去 🥹感謝萬盛搬…" at bounding box center [224, 111] width 448 height 223
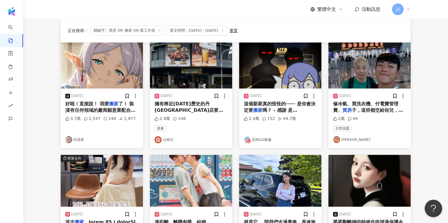
scroll to position [0, 0]
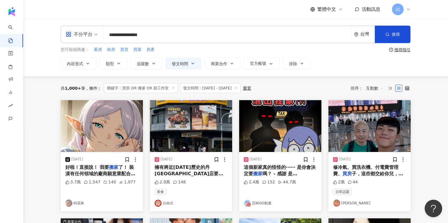
drag, startPoint x: 196, startPoint y: 36, endPoint x: 86, endPoint y: 32, distance: 110.8
click at [86, 32] on div "**********" at bounding box center [236, 34] width 350 height 17
type input "*********"
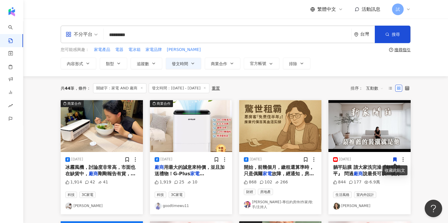
click at [142, 89] on icon at bounding box center [141, 88] width 3 height 3
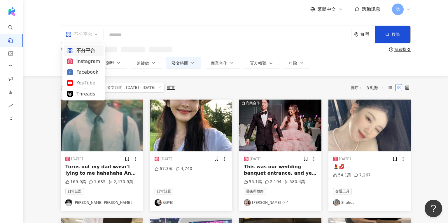
click at [83, 34] on div "不分平台" at bounding box center [79, 34] width 27 height 9
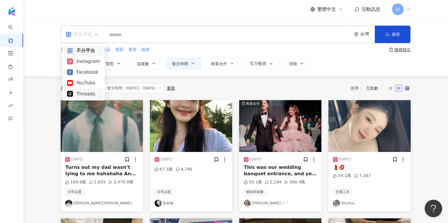
click at [86, 95] on div "Threads" at bounding box center [83, 93] width 33 height 7
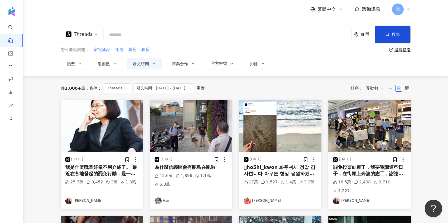
click at [133, 36] on input "search" at bounding box center [227, 35] width 243 height 13
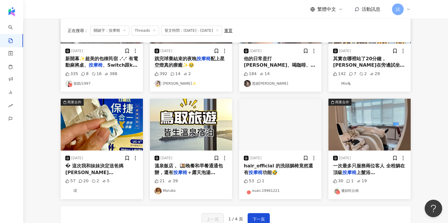
scroll to position [217, 0]
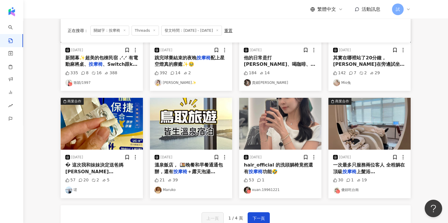
click at [274, 129] on img at bounding box center [280, 124] width 82 height 52
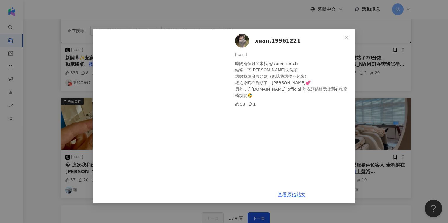
click at [417, 138] on div "xuan.19961221 2025/7/27 時隔兩個月又來找 @yuna_klatch 維修一下劉海順便洗洗頭 還教我怎麼卷頭髮（原諒我還學不起來） 總之…" at bounding box center [224, 111] width 448 height 223
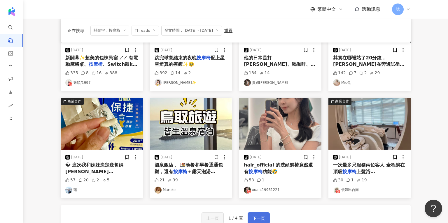
click at [262, 221] on span "下一頁" at bounding box center [258, 218] width 12 height 7
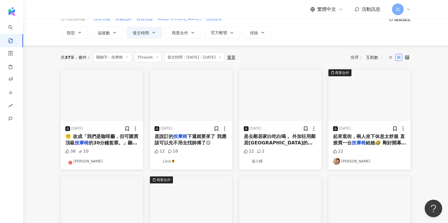
scroll to position [0, 0]
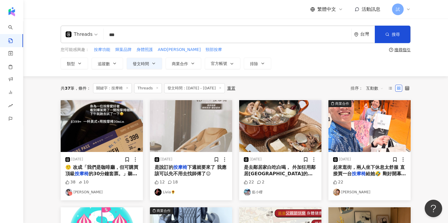
drag, startPoint x: 136, startPoint y: 36, endPoint x: 98, endPoint y: 34, distance: 38.2
click at [98, 34] on div "Threads 按摩椅 *** 台灣 搜尋 searchOperator 插入語法 完全符合 "" 聯集 OR 交集 AND 排除 - 群組 {}" at bounding box center [236, 34] width 350 height 17
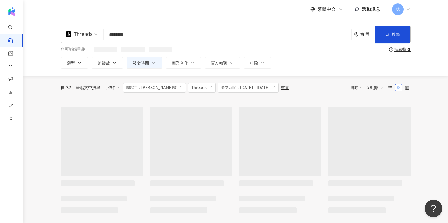
click at [88, 32] on div "Threads" at bounding box center [79, 34] width 27 height 9
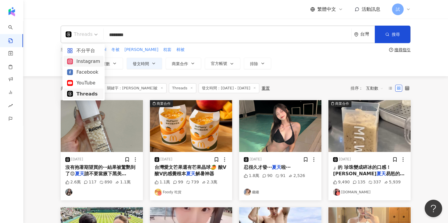
click at [83, 62] on div "Instagram" at bounding box center [83, 61] width 33 height 7
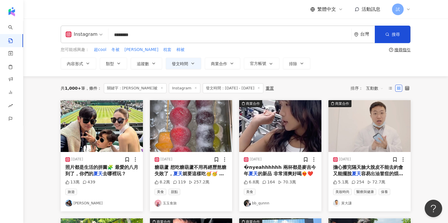
drag, startPoint x: 151, startPoint y: 36, endPoint x: 106, endPoint y: 36, distance: 44.3
click at [106, 36] on div "Instagram 夏天 OR 涼被 ******** 台灣 搜尋 searchOperator 插入語法 完全符合 "" 聯集 OR 交集 AND 排除 -…" at bounding box center [236, 34] width 350 height 17
type input "*********"
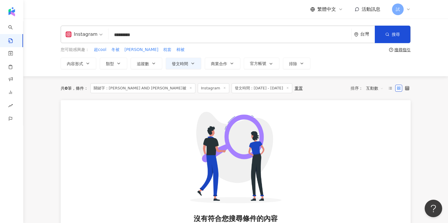
click at [286, 89] on icon at bounding box center [287, 88] width 3 height 3
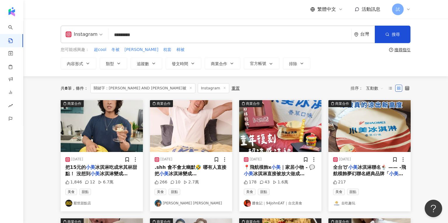
click at [176, 36] on input "*********" at bounding box center [230, 35] width 238 height 13
click at [352, 123] on img at bounding box center [369, 126] width 82 height 52
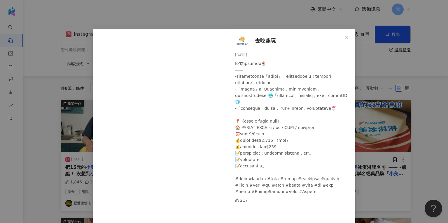
click at [421, 109] on div "去吃趣玩 2025/7/4 217 查看原始貼文" at bounding box center [224, 111] width 448 height 223
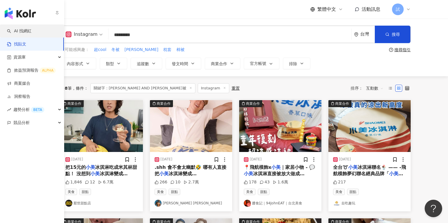
click at [19, 31] on link "AI 找網紅" at bounding box center [19, 31] width 24 height 6
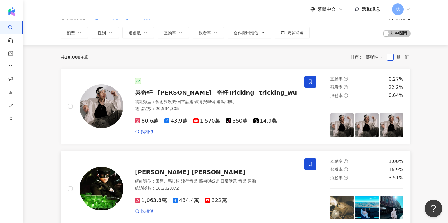
scroll to position [29, 0]
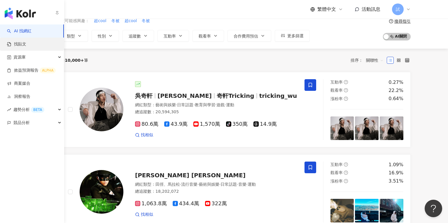
click at [17, 42] on link "找貼文" at bounding box center [16, 44] width 19 height 6
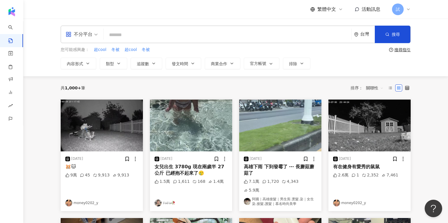
click at [170, 38] on input "search" at bounding box center [227, 35] width 243 height 13
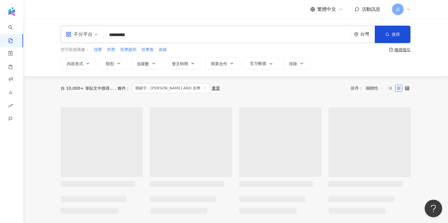
click at [87, 36] on div "不分平台" at bounding box center [79, 34] width 27 height 9
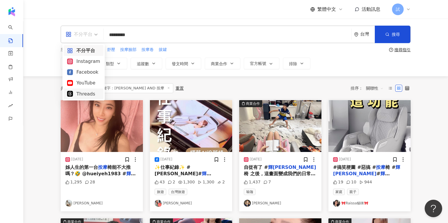
click at [92, 92] on div "Threads" at bounding box center [83, 93] width 33 height 7
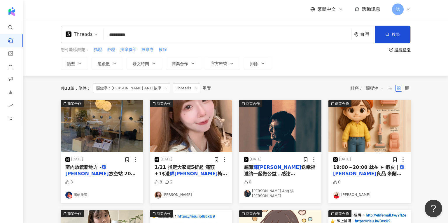
click at [372, 88] on span "關聯性" at bounding box center [374, 88] width 17 height 9
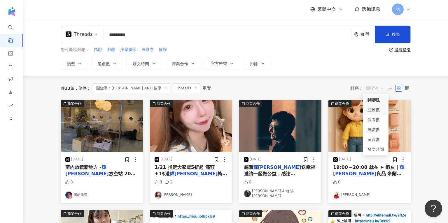
click at [377, 109] on div "互動數" at bounding box center [375, 110] width 16 height 6
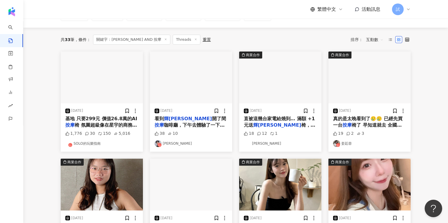
scroll to position [62, 0]
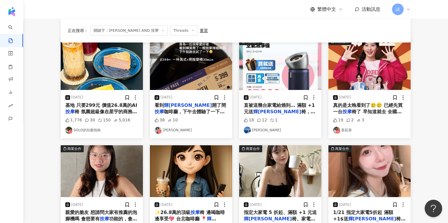
click at [208, 85] on img at bounding box center [191, 64] width 82 height 52
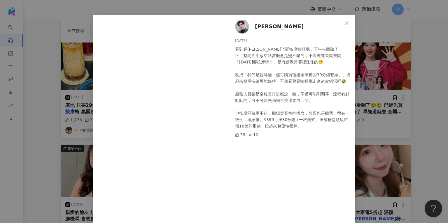
scroll to position [14, 0]
click at [415, 104] on div "傑米鹿 2025/7/23 看到輝葉開了間按摩咖啡廳，下午去體驗了一下。整間店用放空站當概念是蠻不錯的，不過走進去就被問「今天要按摩嗎？」是有點覺得哪裡怪怪的…" at bounding box center [224, 111] width 448 height 223
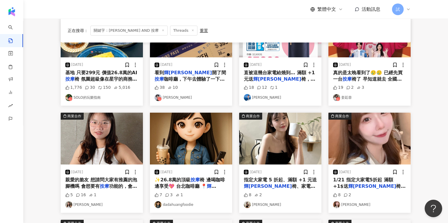
scroll to position [97, 0]
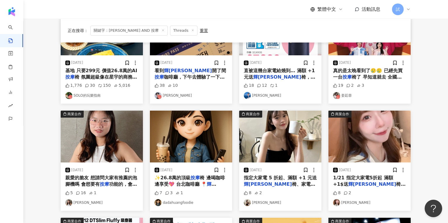
click at [186, 138] on img at bounding box center [191, 137] width 82 height 52
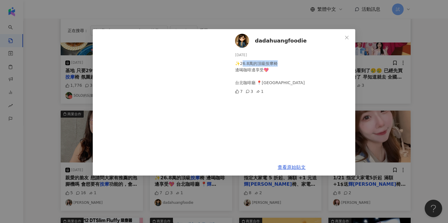
drag, startPoint x: 242, startPoint y: 63, endPoint x: 279, endPoint y: 63, distance: 37.0
click at [279, 63] on div "✨️26.8萬的頂級按摩椅 邊喝咖啡邊享受💖 台北咖啡廳 📍輝葉放空站" at bounding box center [292, 73] width 115 height 26
click at [418, 102] on div "dadahuangfoodie 2025/4/27 ✨️26.8萬的頂級按摩椅 邊喝咖啡邊享受💖 台北咖啡廳 📍輝葉放空站 7 3 1 查看原始貼文" at bounding box center [224, 111] width 448 height 223
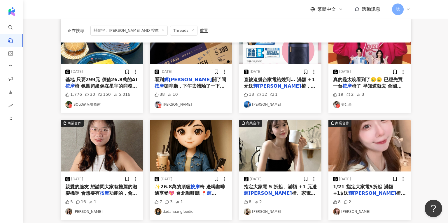
scroll to position [82, 0]
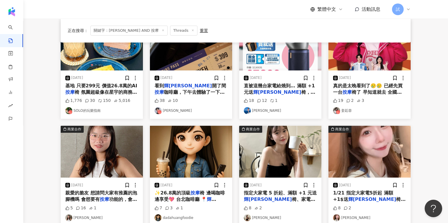
click at [283, 166] on img at bounding box center [280, 152] width 82 height 52
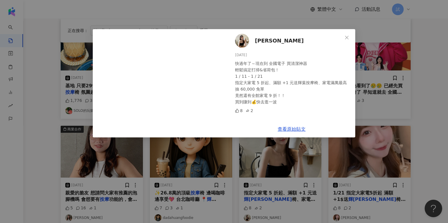
click at [415, 120] on div "筠淇 2025/1/15 快過年了～現在到 全國電子 買清潔神器 輕鬆搞定打掃&省荷包！ 1 / 11 - 1 / 21 指定大家電 5 折起、滿額 +1 元…" at bounding box center [224, 111] width 448 height 223
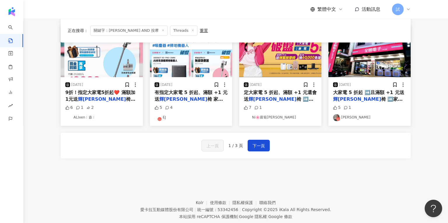
scroll to position [292, 0]
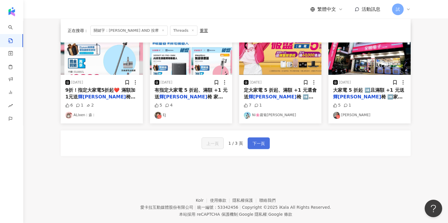
click at [259, 143] on span "下一頁" at bounding box center [258, 143] width 12 height 7
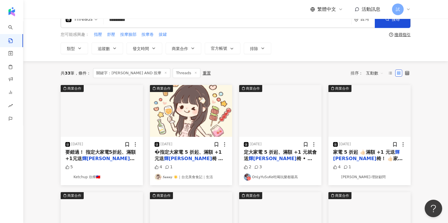
scroll to position [0, 0]
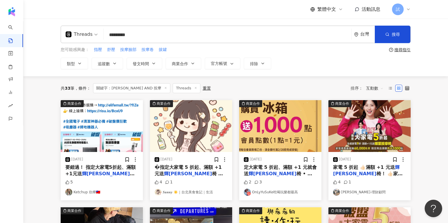
click at [130, 35] on input "*********" at bounding box center [227, 35] width 243 height 13
click at [372, 88] on span "互動數" at bounding box center [374, 88] width 17 height 9
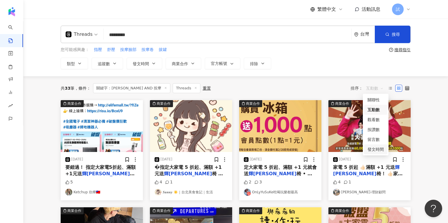
click at [373, 148] on div "發文時間" at bounding box center [375, 149] width 16 height 6
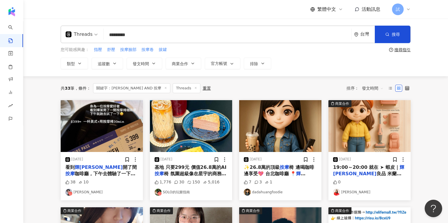
drag, startPoint x: 118, startPoint y: 35, endPoint x: 167, endPoint y: 35, distance: 49.0
click at [166, 35] on input "*********" at bounding box center [227, 35] width 243 height 13
type input "**"
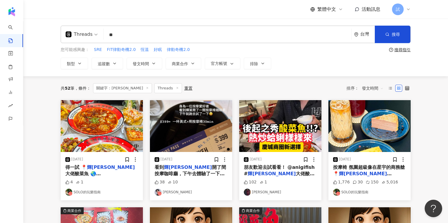
click at [77, 32] on div "Threads" at bounding box center [79, 34] width 27 height 9
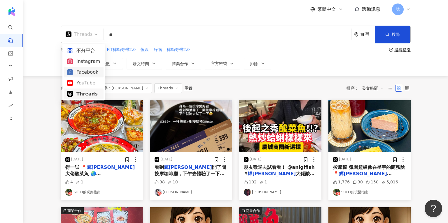
click at [83, 73] on div "Facebook" at bounding box center [83, 72] width 33 height 7
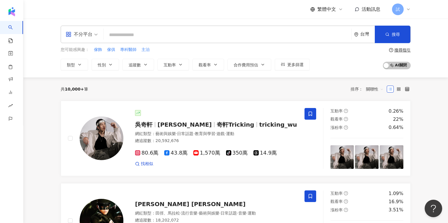
click at [134, 34] on input "search" at bounding box center [227, 34] width 243 height 11
paste input "*******"
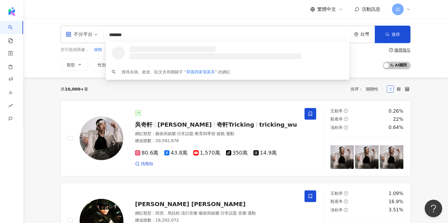
drag, startPoint x: 161, startPoint y: 34, endPoint x: 103, endPoint y: 34, distance: 57.7
click at [103, 34] on div "不分平台 ******* 台灣 搜尋 loading 搜尋名稱、敘述、貼文含有關鍵字 “ 舜麗買家電家具 ” 的網紅" at bounding box center [236, 34] width 350 height 17
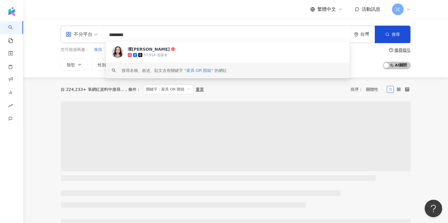
type input "********"
click at [222, 92] on div "自 224,233+ 筆網紅資料中搜尋... 條件 ： 關鍵字：家具 OR 開箱 重置 排序： 關聯性" at bounding box center [236, 90] width 350 height 10
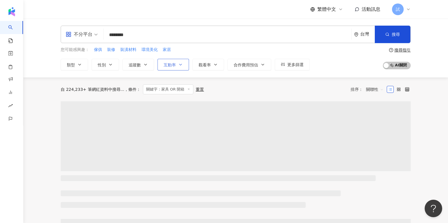
click at [172, 61] on button "互動率" at bounding box center [172, 65] width 31 height 12
click at [203, 62] on button "觀看率" at bounding box center [207, 65] width 31 height 12
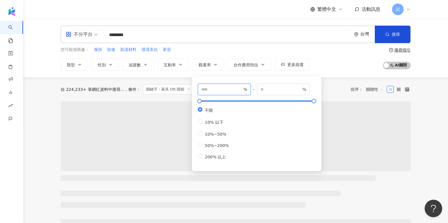
click at [208, 90] on input "number" at bounding box center [221, 89] width 41 height 6
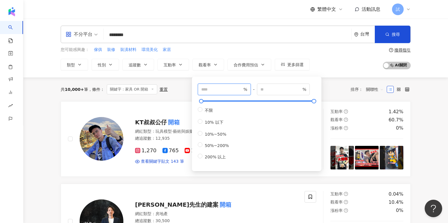
type input "***"
click at [182, 89] on div "共 10,000+ 筆 條件 ： 關鍵字：家具 OR 開箱 重置 排序： 關聯性" at bounding box center [236, 90] width 350 height 10
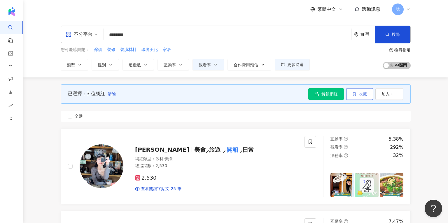
click at [364, 94] on span "收藏" at bounding box center [363, 94] width 8 height 5
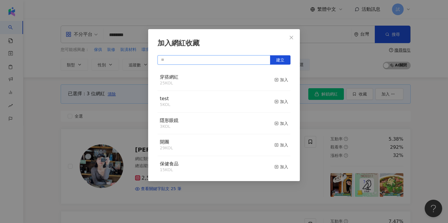
click at [229, 59] on input "text" at bounding box center [213, 59] width 113 height 9
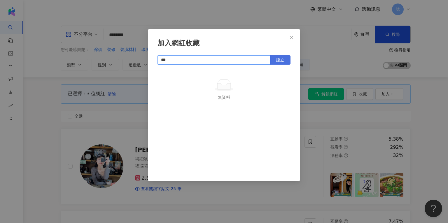
click at [281, 61] on span "建立" at bounding box center [280, 60] width 8 height 5
type input "***"
click at [294, 40] on button "Close" at bounding box center [291, 38] width 12 height 12
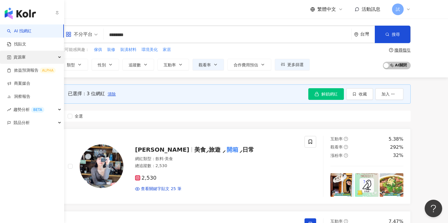
click at [21, 57] on span "資源庫" at bounding box center [19, 57] width 12 height 13
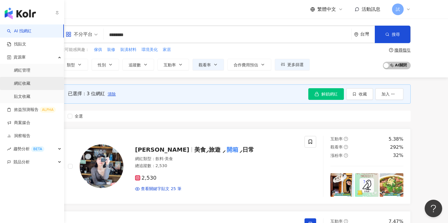
click at [21, 84] on link "網紅收藏" at bounding box center [22, 84] width 16 height 6
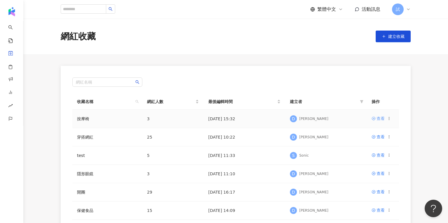
click at [375, 118] on icon at bounding box center [373, 119] width 4 height 4
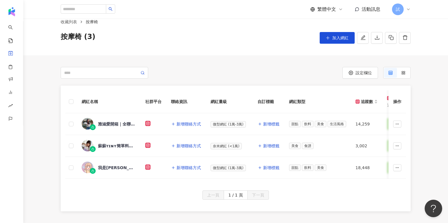
scroll to position [18, 0]
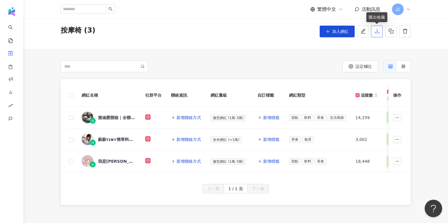
click at [378, 32] on icon "download" at bounding box center [376, 31] width 5 height 5
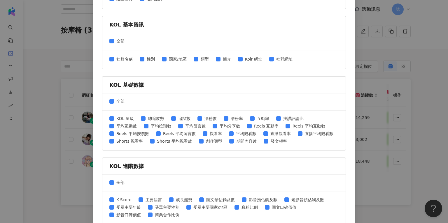
scroll to position [143, 0]
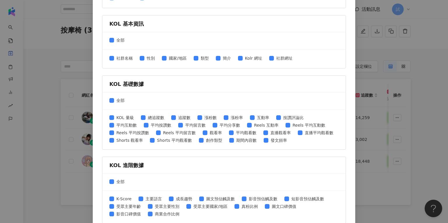
click at [364, 82] on div "匯出收藏 請選擇您欲匯出的項目 社群平台 全部 Facebook Instagram YouTube TikTok X 數據時間 全部 近三個月 近六個月 K…" at bounding box center [224, 111] width 448 height 223
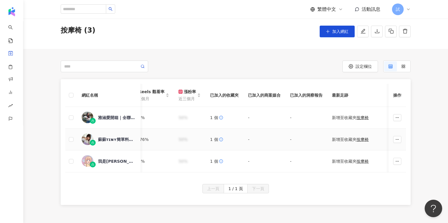
scroll to position [0, 454]
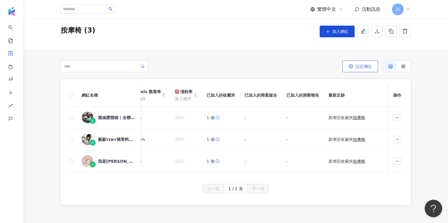
click at [361, 65] on span "設定欄位" at bounding box center [363, 66] width 16 height 5
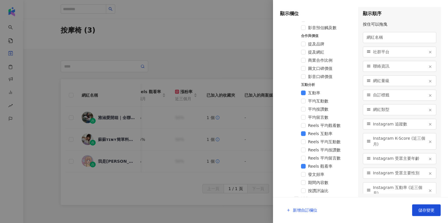
scroll to position [338, 0]
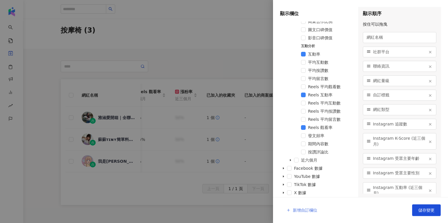
click at [298, 213] on span "新增自訂欄位" at bounding box center [305, 210] width 24 height 5
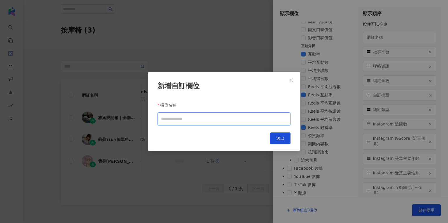
click at [216, 122] on input "欄位名稱" at bounding box center [223, 119] width 133 height 13
type input "****"
click at [281, 141] on button "送出" at bounding box center [280, 139] width 20 height 12
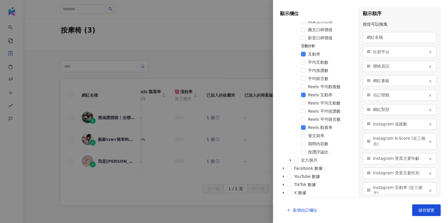
click at [265, 143] on div at bounding box center [224, 111] width 448 height 223
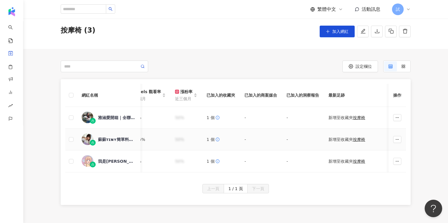
scroll to position [0, 482]
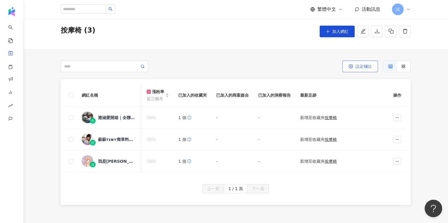
click at [355, 66] on button "設定欄位" at bounding box center [360, 67] width 36 height 12
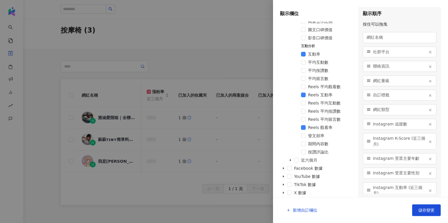
scroll to position [346, 0]
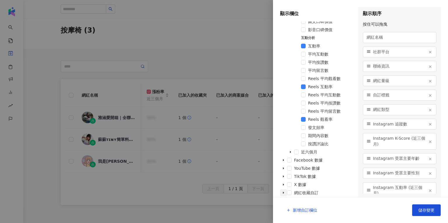
click at [284, 194] on icon "caret-down" at bounding box center [283, 193] width 3 height 3
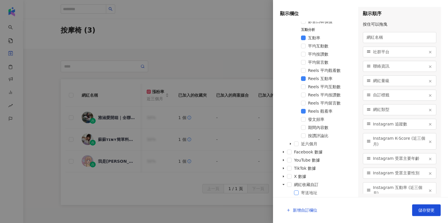
click at [296, 194] on span at bounding box center [296, 193] width 5 height 5
click at [424, 210] on span "儲存變更" at bounding box center [426, 210] width 16 height 5
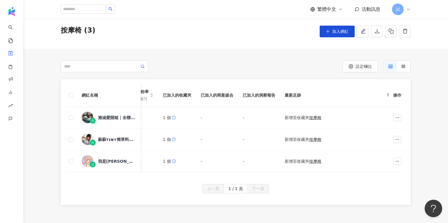
scroll to position [0, 508]
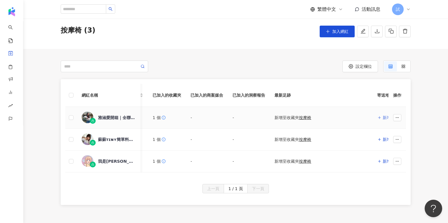
click at [377, 118] on icon "button" at bounding box center [379, 118] width 4 height 4
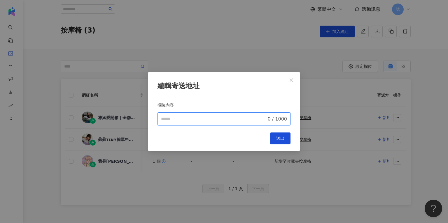
click at [218, 116] on input "欄位名稱" at bounding box center [214, 119] width 106 height 7
type input "*"
type input "***"
click at [280, 138] on span "送出" at bounding box center [280, 138] width 8 height 5
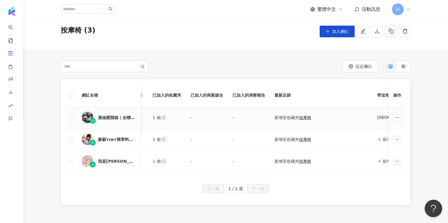
click at [105, 116] on div "雅涵愛開箱｜全聯優惠｜全家必買｜711美食" at bounding box center [117, 118] width 38 height 6
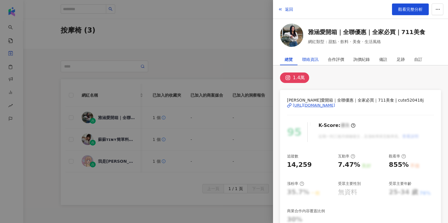
click at [313, 62] on div "聯絡資訊" at bounding box center [310, 60] width 16 height 12
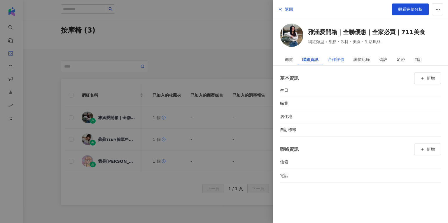
click at [341, 62] on div "合作評價" at bounding box center [336, 60] width 16 height 12
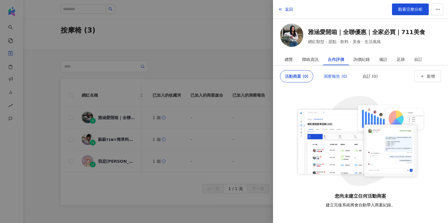
click at [331, 76] on div "洞察報告 (0)" at bounding box center [335, 77] width 23 height 12
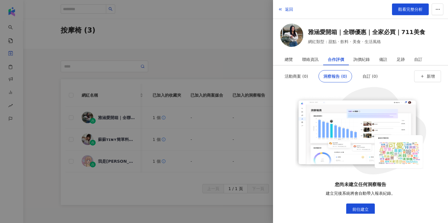
scroll to position [5, 0]
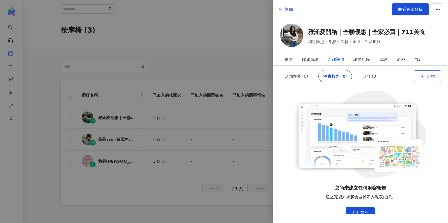
click at [427, 76] on span "新增" at bounding box center [431, 76] width 8 height 5
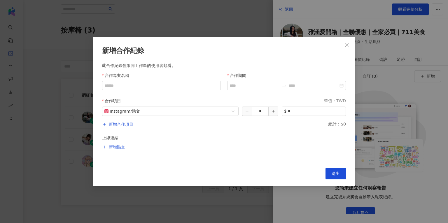
click at [119, 149] on span "新增貼文" at bounding box center [117, 147] width 16 height 7
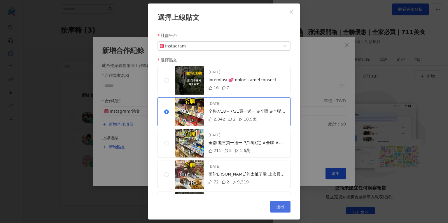
click at [280, 205] on span "送出" at bounding box center [280, 207] width 8 height 5
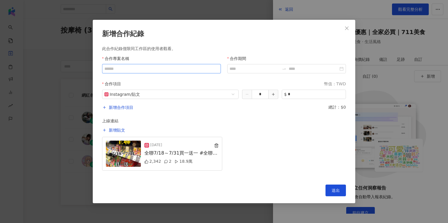
click at [165, 68] on input "收藏名稱" at bounding box center [161, 68] width 119 height 9
type input "****"
click at [247, 67] on input "合作期間" at bounding box center [254, 69] width 50 height 6
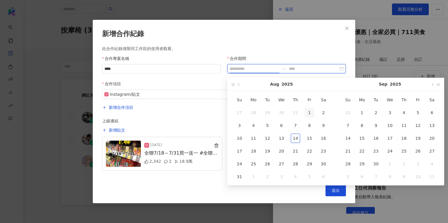
type input "**********"
click at [307, 114] on div "1" at bounding box center [309, 112] width 9 height 9
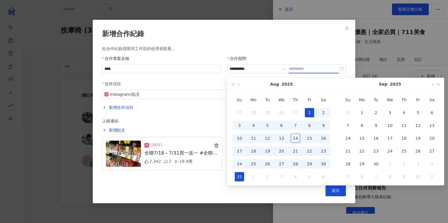
click at [242, 178] on div "31" at bounding box center [239, 176] width 9 height 9
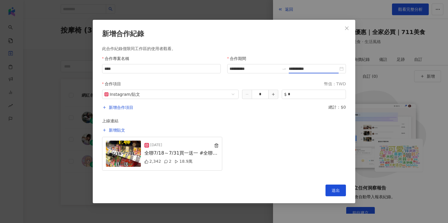
type input "**********"
click at [337, 190] on span "送出" at bounding box center [335, 190] width 8 height 5
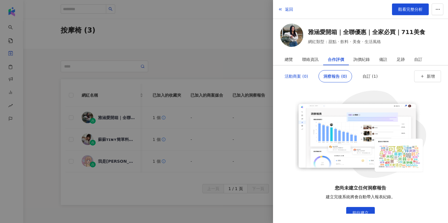
click at [302, 78] on div "活動商案 (0)" at bounding box center [296, 77] width 23 height 12
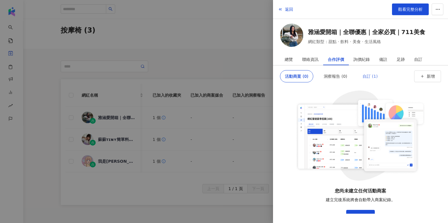
click at [359, 77] on div "自訂 (1)" at bounding box center [370, 76] width 24 height 12
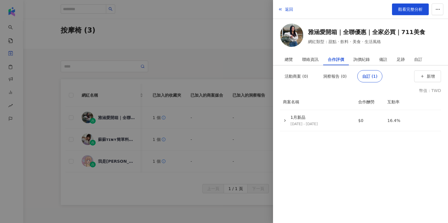
scroll to position [0, 0]
click at [284, 120] on icon "button" at bounding box center [285, 121] width 4 height 4
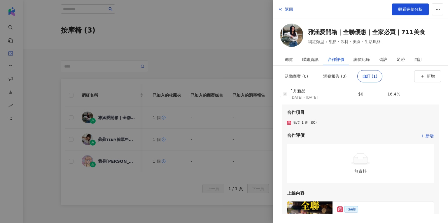
scroll to position [29, 0]
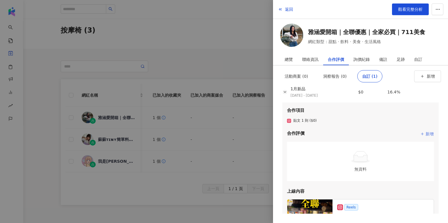
click at [424, 132] on icon "button" at bounding box center [422, 134] width 4 height 4
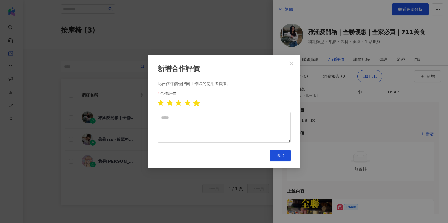
click at [199, 104] on icon "star" at bounding box center [196, 103] width 7 height 7
click at [187, 124] on textarea at bounding box center [223, 127] width 133 height 31
type textarea "*"
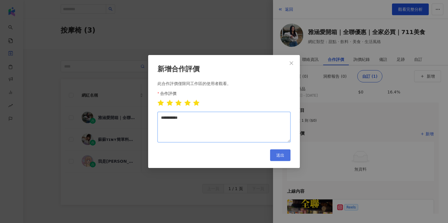
type textarea "**********"
click at [284, 152] on button "送出" at bounding box center [280, 156] width 20 height 12
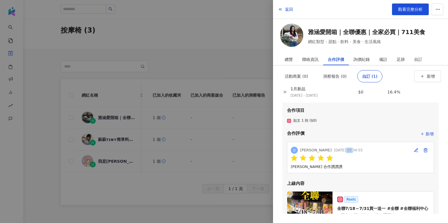
drag, startPoint x: 323, startPoint y: 152, endPoint x: 331, endPoint y: 152, distance: 7.6
click at [334, 152] on div "2025/08/14 15:34:55" at bounding box center [348, 151] width 29 height 6
drag, startPoint x: 312, startPoint y: 152, endPoint x: 299, endPoint y: 152, distance: 12.2
click at [299, 152] on div "D Doris 2025/08/14 15:34:55" at bounding box center [327, 150] width 72 height 9
click at [366, 57] on div "詢價紀錄" at bounding box center [361, 60] width 16 height 12
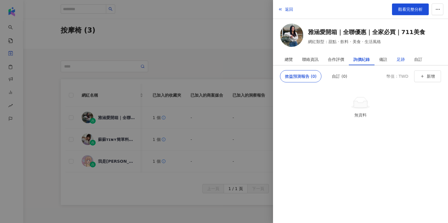
click at [396, 62] on div "足跡" at bounding box center [400, 60] width 8 height 12
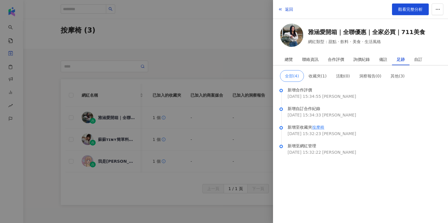
click at [254, 63] on div at bounding box center [224, 111] width 448 height 223
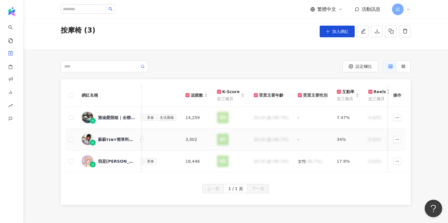
scroll to position [0, 0]
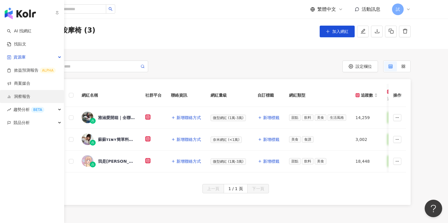
click at [30, 95] on link "洞察報告" at bounding box center [18, 97] width 23 height 6
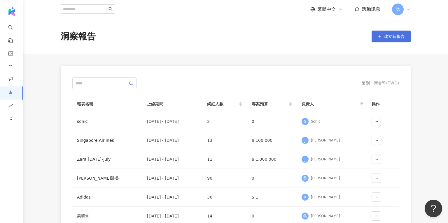
click at [377, 36] on button "建立新報告" at bounding box center [390, 37] width 39 height 12
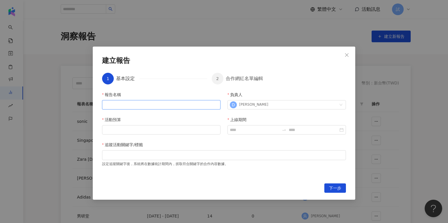
click at [159, 107] on input "報告名稱" at bounding box center [161, 104] width 118 height 9
type input "*"
type input "*********"
click at [171, 135] on div "報告名稱 ********* 負責人 D Doris 活動預算 上線期間 追蹤活動關鍵字/標籤 設定追蹤關鍵字後，系統將在數據統計期間內，抓取符合關鍵字的合作…" at bounding box center [224, 134] width 244 height 85
click at [171, 131] on input "活動預算" at bounding box center [161, 130] width 118 height 9
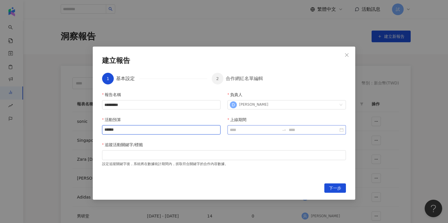
type input "******"
click at [244, 131] on input "上線期間" at bounding box center [255, 130] width 50 height 6
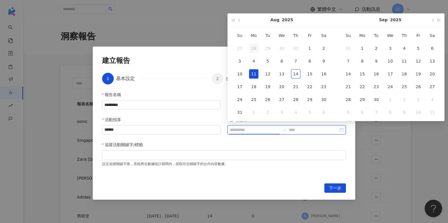
type input "**********"
click at [241, 22] on button "button" at bounding box center [239, 19] width 6 height 13
type input "**********"
click at [266, 47] on div "1" at bounding box center [267, 48] width 9 height 9
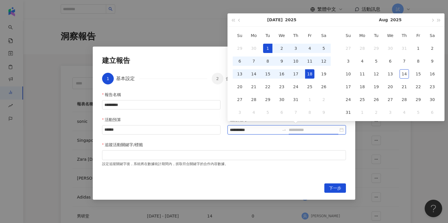
type input "**********"
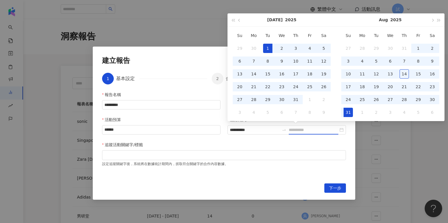
click at [348, 112] on div "31" at bounding box center [347, 112] width 9 height 9
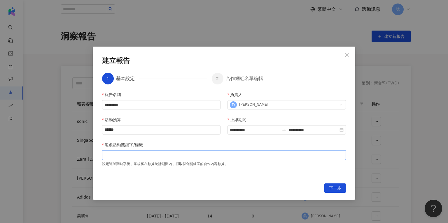
click at [201, 155] on div at bounding box center [223, 155] width 241 height 4
type input "**"
click at [335, 184] on span "下一步" at bounding box center [335, 188] width 12 height 9
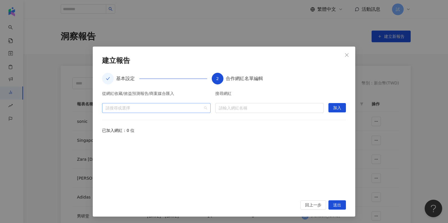
click at [180, 106] on div at bounding box center [153, 108] width 100 height 4
click at [108, 123] on span at bounding box center [107, 120] width 9 height 9
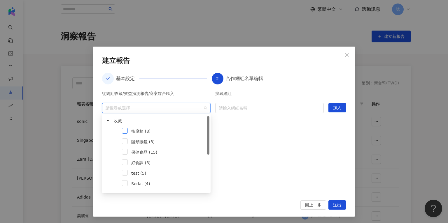
click at [125, 132] on span at bounding box center [125, 131] width 6 height 6
click at [338, 108] on span "加入" at bounding box center [337, 107] width 8 height 9
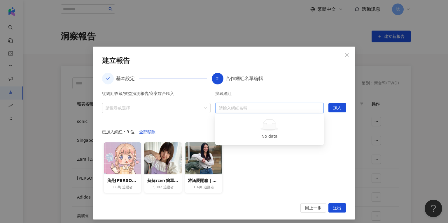
click at [265, 111] on input "search" at bounding box center [269, 107] width 101 height 9
type input "***"
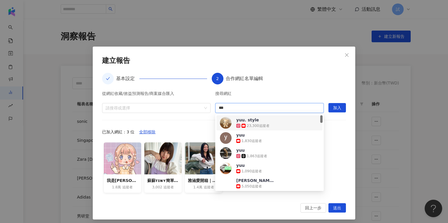
click at [262, 119] on span "yuu. style" at bounding box center [255, 120] width 38 height 6
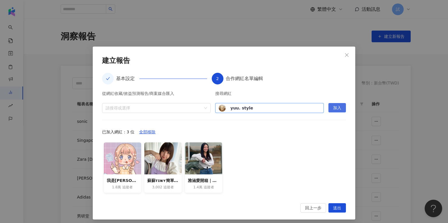
click at [334, 110] on span "加入" at bounding box center [337, 107] width 8 height 9
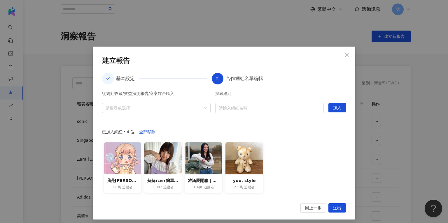
scroll to position [3, 0]
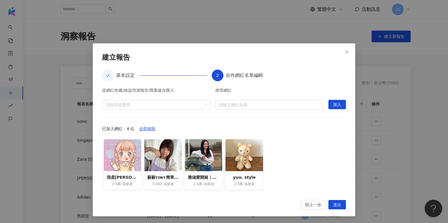
click at [366, 150] on div "**********" at bounding box center [224, 111] width 448 height 223
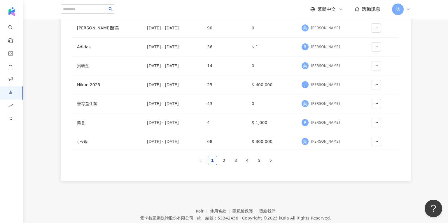
scroll to position [173, 0]
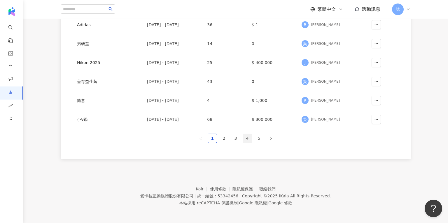
click at [249, 137] on link "4" at bounding box center [247, 138] width 9 height 9
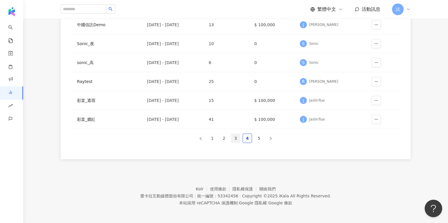
click at [236, 139] on link "3" at bounding box center [235, 138] width 9 height 9
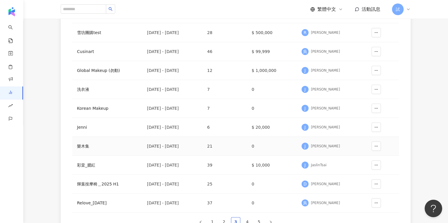
scroll to position [89, 0]
click at [297, 182] on td "0" at bounding box center [272, 184] width 50 height 19
click at [105, 183] on div "輝葉按摩椅＿2025 H1" at bounding box center [107, 184] width 61 height 6
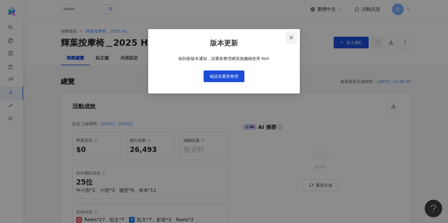
click at [291, 36] on icon "close" at bounding box center [291, 37] width 5 height 5
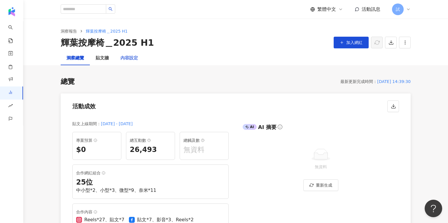
click at [141, 61] on div "內容設定" at bounding box center [129, 58] width 29 height 14
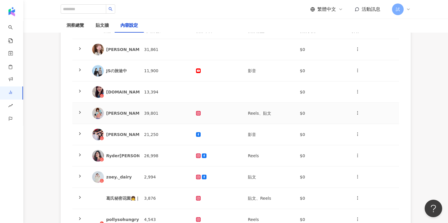
scroll to position [88, 0]
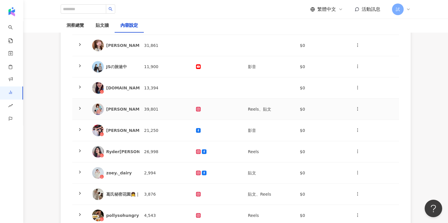
click at [80, 108] on polyline at bounding box center [79, 108] width 1 height 2
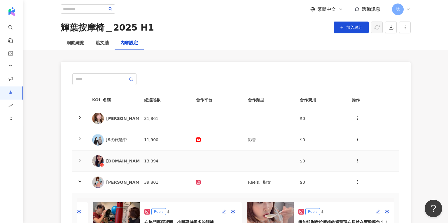
scroll to position [8, 0]
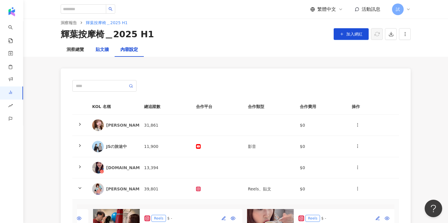
click at [100, 52] on div "貼文牆" at bounding box center [102, 49] width 13 height 7
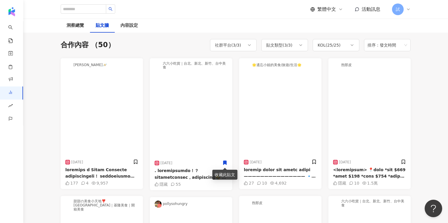
scroll to position [38, 0]
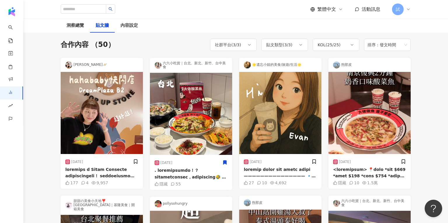
click at [193, 132] on img at bounding box center [191, 114] width 82 height 82
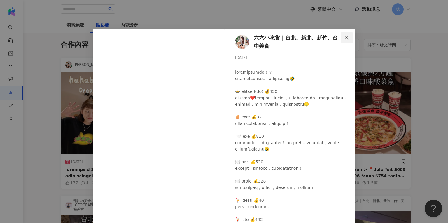
click at [349, 38] on span "Close" at bounding box center [347, 37] width 12 height 5
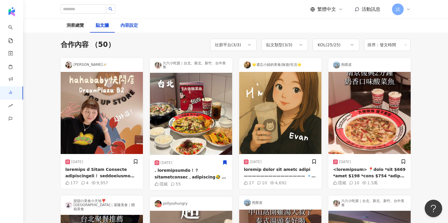
click at [132, 28] on div "內容設定" at bounding box center [128, 25] width 17 height 7
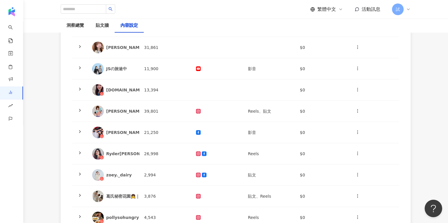
scroll to position [99, 0]
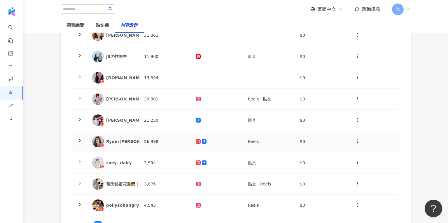
click at [79, 140] on icon at bounding box center [80, 140] width 5 height 5
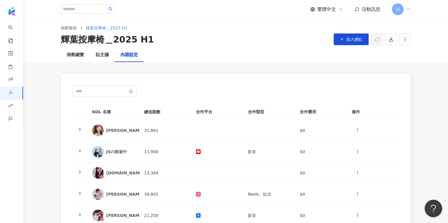
scroll to position [0, 0]
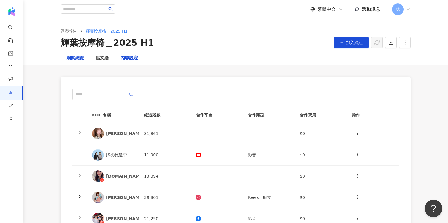
click at [78, 59] on div "洞察總覽" at bounding box center [74, 58] width 17 height 7
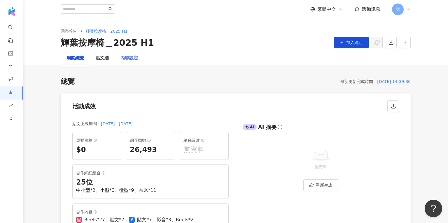
click at [134, 64] on div "內容設定" at bounding box center [129, 58] width 29 height 14
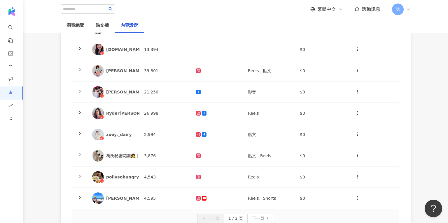
scroll to position [156, 0]
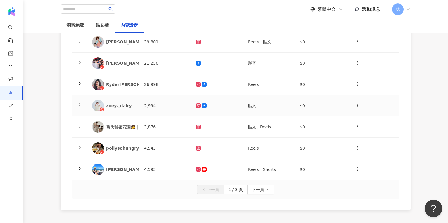
click at [80, 103] on icon at bounding box center [80, 105] width 5 height 5
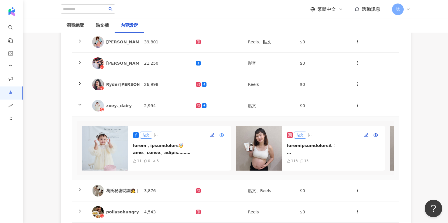
click at [222, 135] on circle "button" at bounding box center [221, 135] width 1 height 1
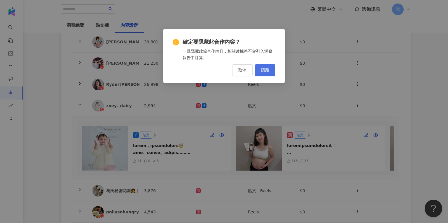
click at [266, 74] on button "隱藏" at bounding box center [265, 70] width 20 height 12
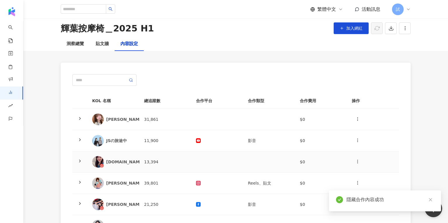
scroll to position [0, 0]
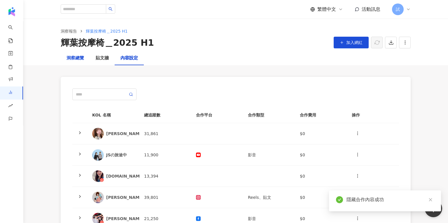
click at [73, 61] on div "洞察總覽" at bounding box center [74, 58] width 17 height 7
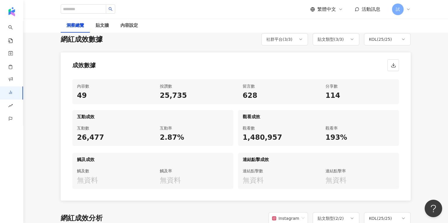
scroll to position [277, 0]
drag, startPoint x: 158, startPoint y: 96, endPoint x: 193, endPoint y: 94, distance: 35.3
click at [193, 94] on div "按讚數 25,735" at bounding box center [194, 91] width 78 height 25
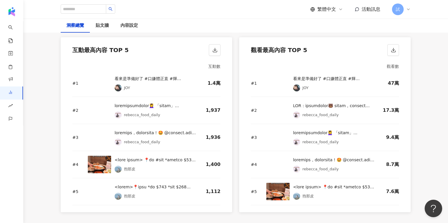
scroll to position [804, 0]
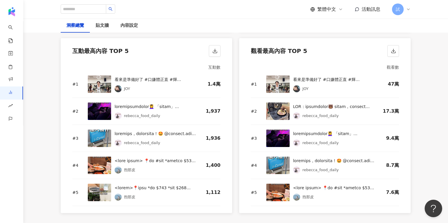
click at [280, 84] on img at bounding box center [277, 84] width 23 height 17
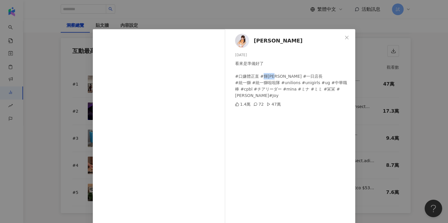
drag, startPoint x: 261, startPoint y: 77, endPoint x: 278, endPoint y: 77, distance: 16.9
click at [278, 77] on div "看來是準備好了 #口嫌體正直 #輝[PERSON_NAME] #一日店長 #統一獅 #統一獅啦啦隊 #unilions #unigirls #ug #中華職棒…" at bounding box center [292, 79] width 115 height 38
drag, startPoint x: 281, startPoint y: 77, endPoint x: 297, endPoint y: 77, distance: 16.0
click at [297, 77] on div "看來是準備好了 #口嫌體正直 #輝[PERSON_NAME] #一日店長 #統一獅 #統一獅啦啦隊 #unilions #unigirls #ug #中華職棒…" at bounding box center [292, 79] width 115 height 38
click at [349, 37] on icon "close" at bounding box center [346, 37] width 5 height 5
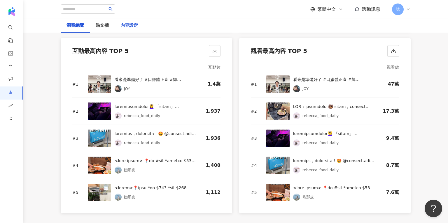
click at [133, 27] on div "內容設定" at bounding box center [128, 25] width 17 height 7
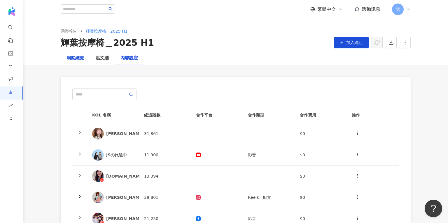
click at [69, 58] on div "洞察總覽" at bounding box center [74, 58] width 17 height 7
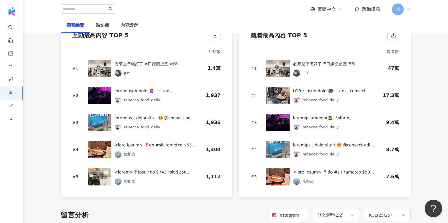
scroll to position [819, 0]
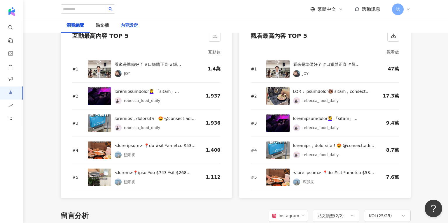
click at [131, 27] on div "內容設定" at bounding box center [128, 25] width 17 height 7
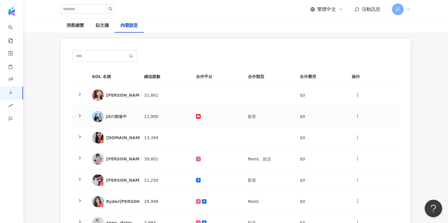
scroll to position [94, 0]
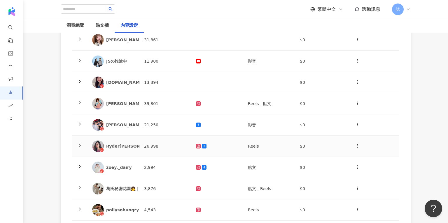
click at [79, 146] on polyline at bounding box center [79, 145] width 1 height 2
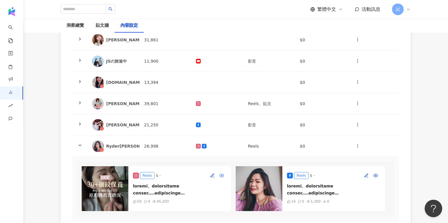
click at [222, 177] on icon "button" at bounding box center [222, 175] width 4 height 3
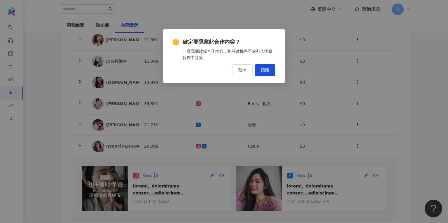
click at [267, 77] on div "確定要隱藏此合作內容？ 一旦隱藏此篇合作內容，相關數據將不會列入洞察報告中計算。 取消 隱藏" at bounding box center [223, 56] width 121 height 54
click at [267, 73] on button "隱藏" at bounding box center [265, 70] width 20 height 12
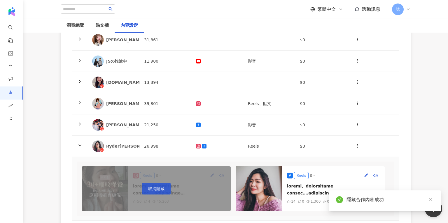
click at [153, 187] on span "取消隱藏" at bounding box center [156, 189] width 16 height 5
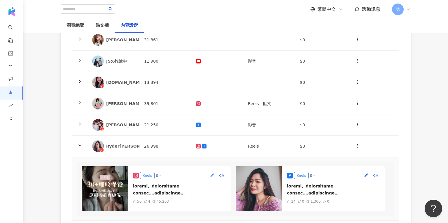
click at [212, 177] on icon "button" at bounding box center [212, 175] width 5 height 5
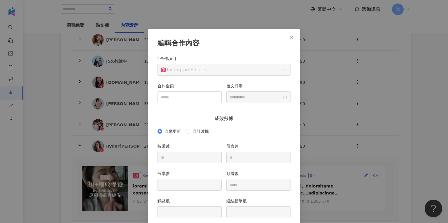
scroll to position [34, 0]
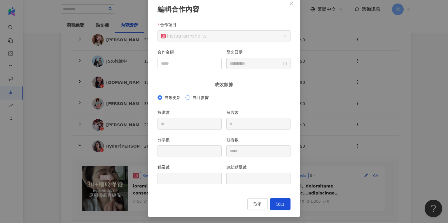
click at [198, 100] on span "自訂數據" at bounding box center [200, 97] width 21 height 6
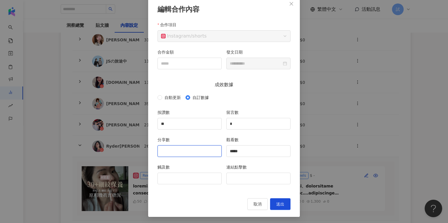
click at [184, 153] on input "分享數" at bounding box center [190, 151] width 64 height 11
click at [179, 176] on input "觸及數" at bounding box center [190, 178] width 64 height 11
click at [245, 177] on input "連結點擊數" at bounding box center [259, 178] width 64 height 11
click at [202, 62] on input "合作金額" at bounding box center [190, 63] width 64 height 11
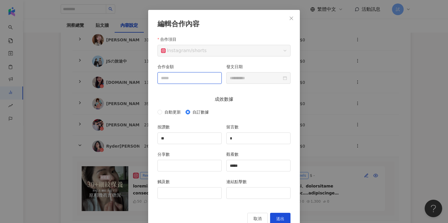
scroll to position [13, 0]
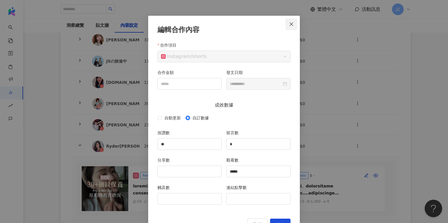
click at [290, 27] on button "Close" at bounding box center [291, 24] width 12 height 12
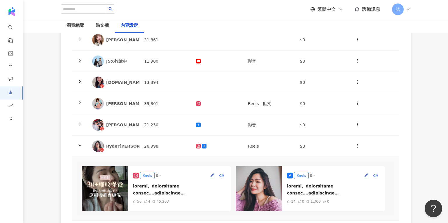
scroll to position [0, 0]
click at [77, 27] on div "洞察總覽" at bounding box center [74, 25] width 17 height 7
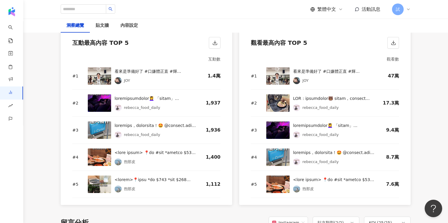
scroll to position [813, 0]
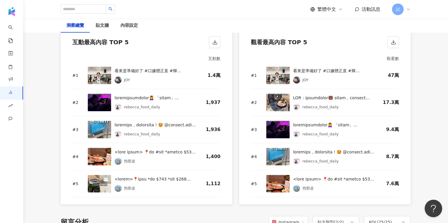
click at [284, 129] on img at bounding box center [277, 129] width 23 height 17
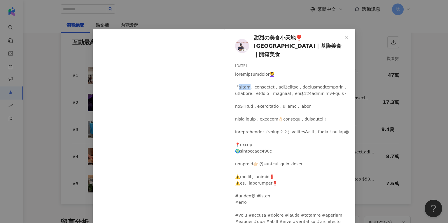
drag, startPoint x: 240, startPoint y: 79, endPoint x: 259, endPoint y: 79, distance: 19.0
click at [259, 79] on div at bounding box center [292, 148] width 115 height 154
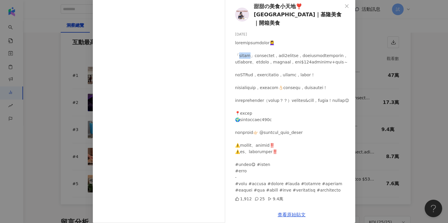
scroll to position [25, 0]
click at [406, 104] on div "甜甜の美食小天地❣️台北美食｜基隆美食｜開箱美食 2025/6/3 1,912 25 9.4萬 查看原始貼文" at bounding box center [224, 111] width 448 height 223
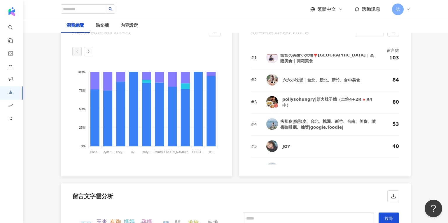
scroll to position [0, 0]
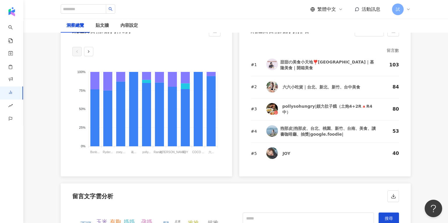
click at [288, 64] on div "甜甜の美食小天地❣️[GEOGRAPHIC_DATA]｜基隆美食｜開箱美食" at bounding box center [327, 65] width 95 height 12
drag, startPoint x: 282, startPoint y: 62, endPoint x: 313, endPoint y: 63, distance: 31.5
click at [313, 63] on div "甜甜の美食小天地❣️[GEOGRAPHIC_DATA]｜基隆美食｜開箱美食" at bounding box center [327, 65] width 95 height 12
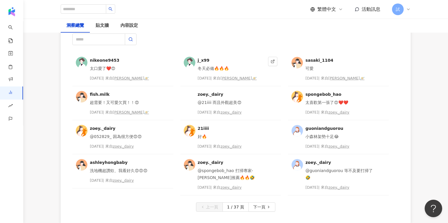
scroll to position [1517, 0]
click at [128, 171] on div "洗地機超讚欸、我看好久😍😍😍" at bounding box center [124, 170] width 68 height 7
click at [127, 178] on div "zoey._dairy" at bounding box center [123, 181] width 21 height 6
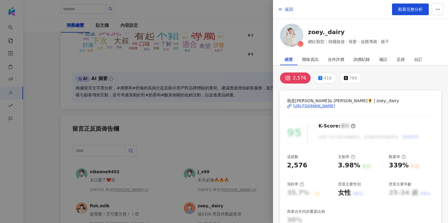
scroll to position [1361, 0]
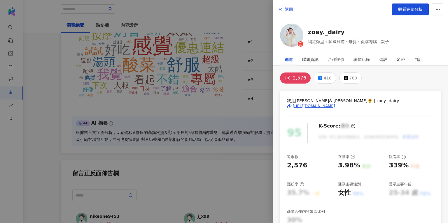
click at [233, 58] on div at bounding box center [224, 111] width 448 height 223
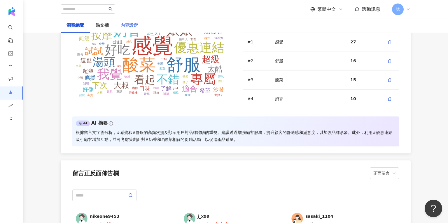
click at [138, 27] on div "內容設定" at bounding box center [129, 26] width 29 height 14
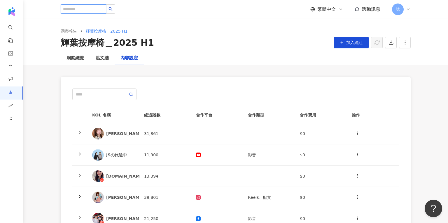
click at [95, 12] on input "search" at bounding box center [83, 8] width 45 height 9
click at [96, 92] on input "text" at bounding box center [102, 94] width 52 height 6
type input "*"
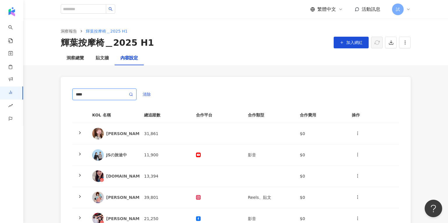
type input "****"
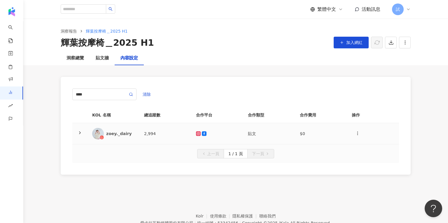
click at [81, 132] on icon at bounding box center [80, 133] width 5 height 5
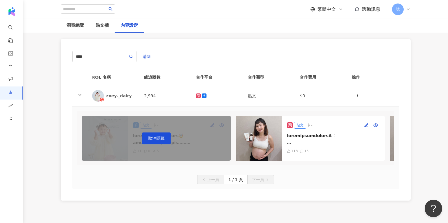
scroll to position [48, 0]
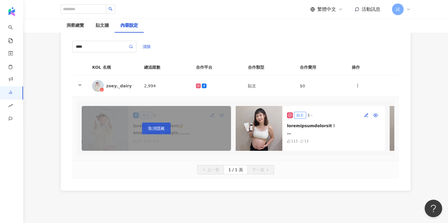
click at [160, 128] on span "取消隱藏" at bounding box center [156, 128] width 16 height 5
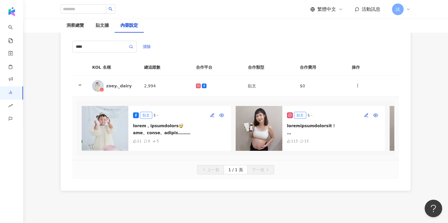
click at [333, 122] on div at bounding box center [333, 129] width 93 height 14
click at [324, 125] on div at bounding box center [333, 129] width 93 height 14
click at [262, 129] on img at bounding box center [259, 128] width 47 height 45
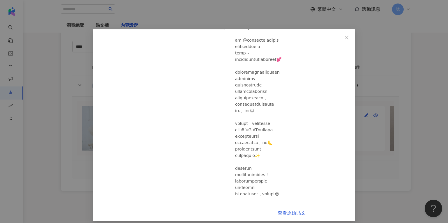
scroll to position [51, 0]
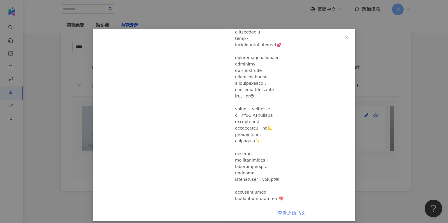
click at [293, 213] on link "查看原始貼文" at bounding box center [292, 213] width 28 height 6
click at [388, 85] on div "zoey._dairy 2025/5/2 113 13 查看原始貼文" at bounding box center [224, 111] width 448 height 223
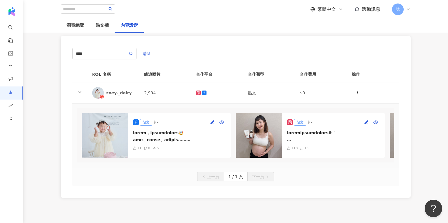
scroll to position [36, 0]
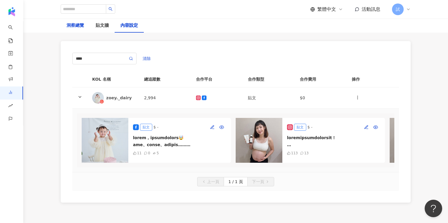
click at [77, 25] on div "洞察總覽" at bounding box center [74, 25] width 17 height 7
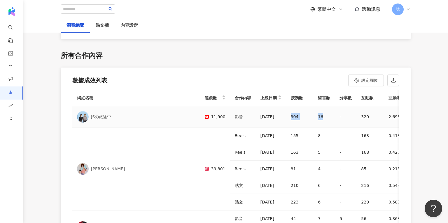
drag, startPoint x: 264, startPoint y: 117, endPoint x: 298, endPoint y: 116, distance: 33.2
click at [298, 116] on tr "JSの旅途中 11,900 影音 2025/6/20 304 16 - 320 2.69% 25,466 214% - - - - 14 0" at bounding box center [351, 116] width 559 height 21
drag, startPoint x: 324, startPoint y: 118, endPoint x: 343, endPoint y: 118, distance: 19.5
click at [343, 118] on tr "JSの旅途中 11,900 影音 2025/6/20 304 16 - 320 2.69% 25,466 214% - - - - 14 0" at bounding box center [351, 116] width 559 height 21
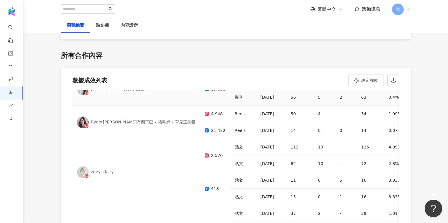
scroll to position [145, 0]
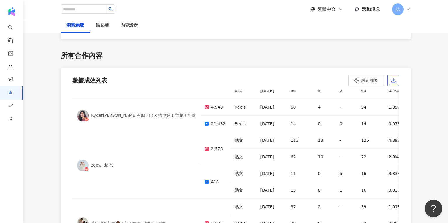
click at [393, 78] on line "button" at bounding box center [393, 79] width 0 height 3
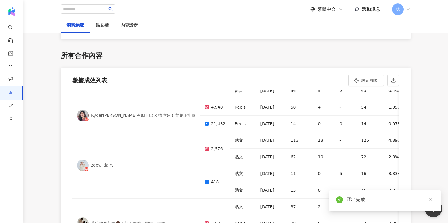
click at [298, 53] on div "所有合作內容" at bounding box center [236, 56] width 350 height 10
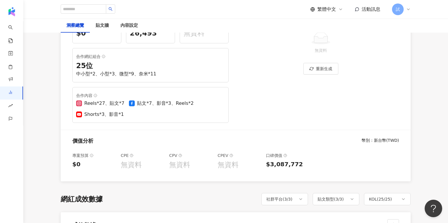
scroll to position [0, 0]
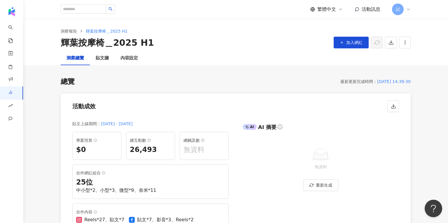
click at [291, 45] on div "輝葉按摩椅＿2025 H1 加入網紅" at bounding box center [236, 43] width 350 height 12
click at [390, 42] on polyline "button" at bounding box center [391, 42] width 2 height 1
click at [405, 58] on span "匯出 PPT" at bounding box center [399, 56] width 20 height 6
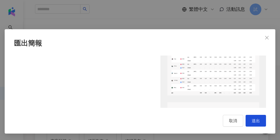
scroll to position [797, 0]
click at [267, 38] on icon "close" at bounding box center [266, 37] width 3 height 3
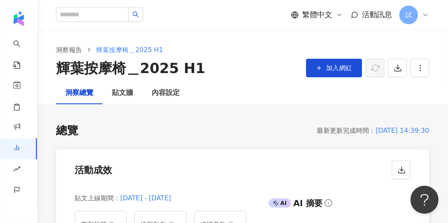
scroll to position [31, 0]
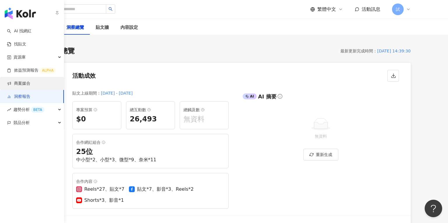
click at [30, 83] on link "商案媒合" at bounding box center [18, 84] width 23 height 6
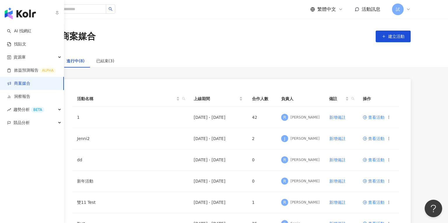
click at [30, 83] on link "商案媒合" at bounding box center [18, 84] width 23 height 6
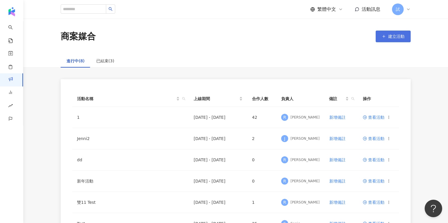
click at [382, 37] on icon "button" at bounding box center [384, 36] width 4 height 4
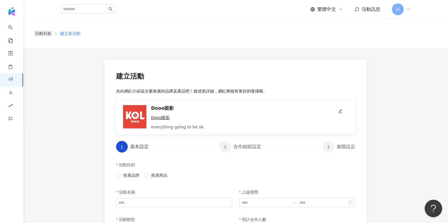
click at [45, 36] on link "活動列表" at bounding box center [43, 33] width 19 height 6
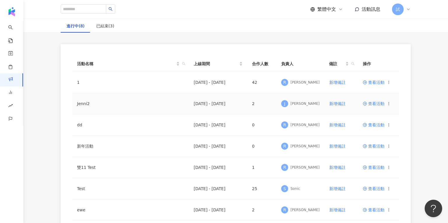
scroll to position [37, 0]
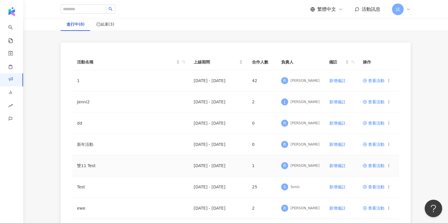
click at [372, 164] on span "查看活動" at bounding box center [374, 166] width 22 height 4
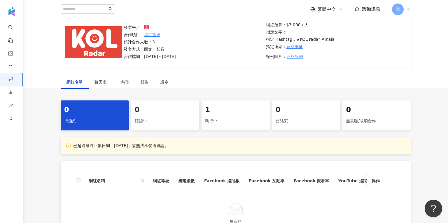
scroll to position [53, 0]
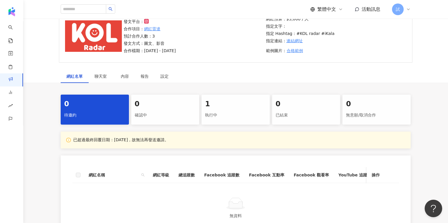
click at [218, 110] on div "執行中" at bounding box center [235, 115] width 61 height 10
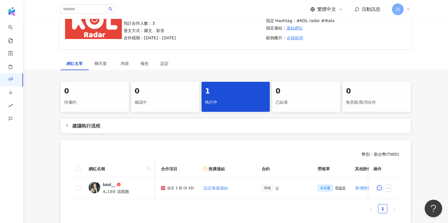
scroll to position [59, 0]
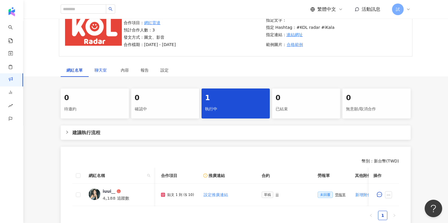
click at [103, 72] on div "聊天室" at bounding box center [101, 70] width 15 height 6
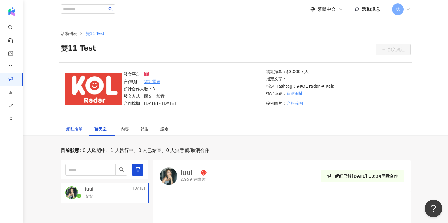
click at [78, 130] on div "網紅名單" at bounding box center [74, 129] width 16 height 6
